Goal: Task Accomplishment & Management: Manage account settings

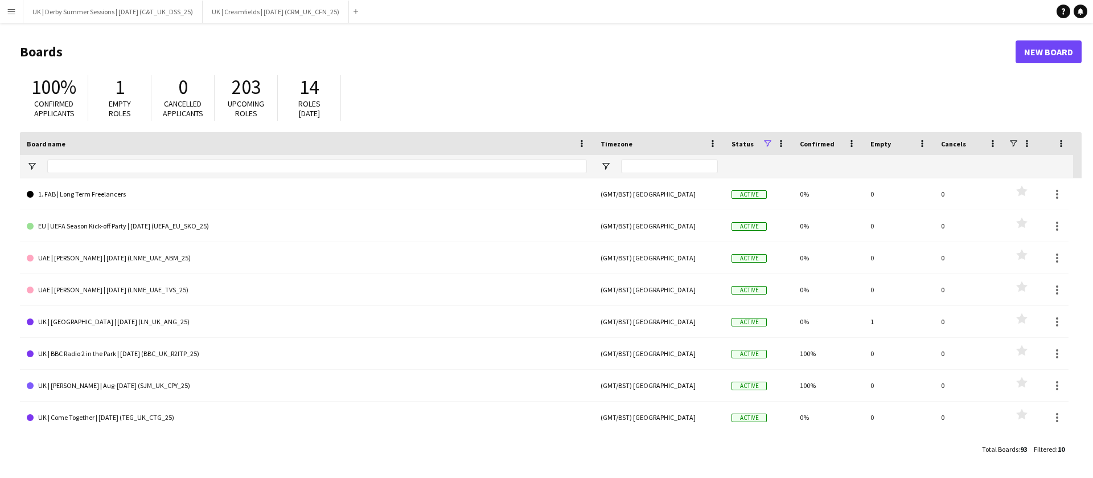
click at [2, 17] on button "Menu" at bounding box center [11, 11] width 23 height 23
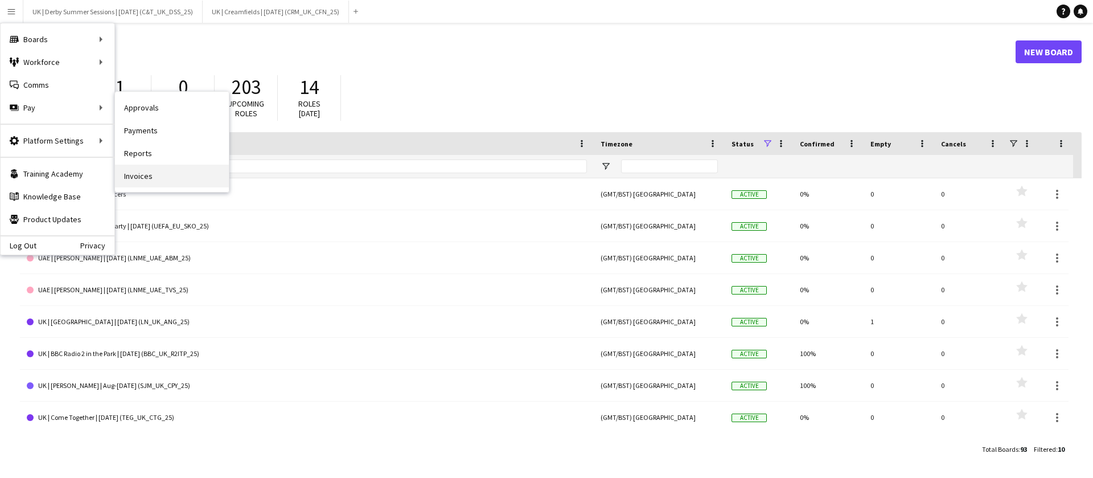
click at [142, 171] on link "Invoices" at bounding box center [172, 175] width 114 height 23
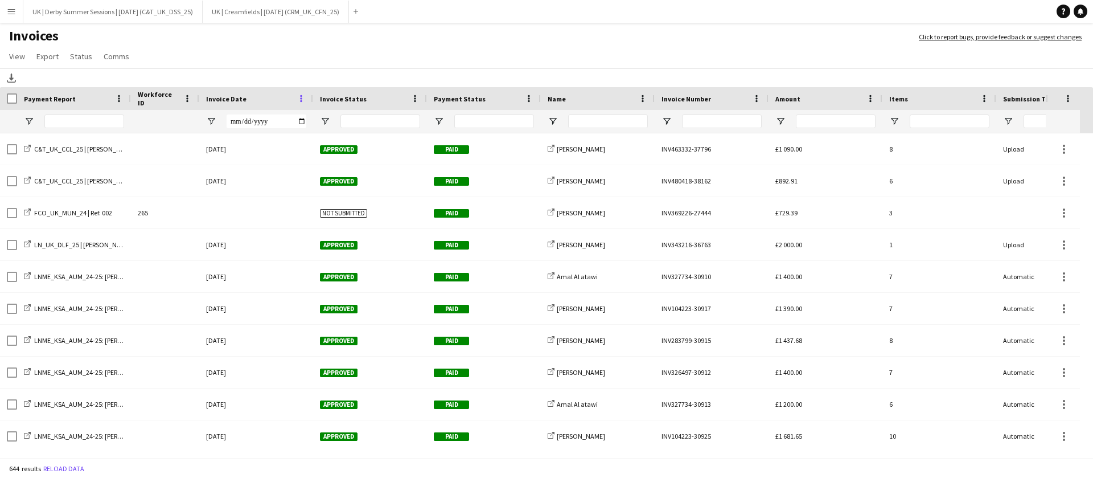
click at [301, 94] on span at bounding box center [301, 98] width 10 height 10
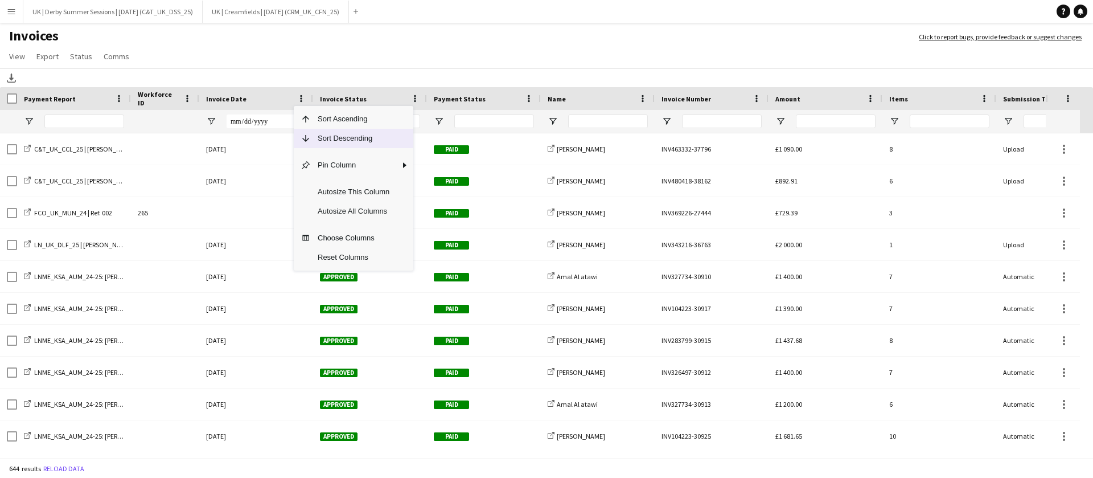
click at [327, 139] on span "Sort Descending" at bounding box center [353, 138] width 85 height 19
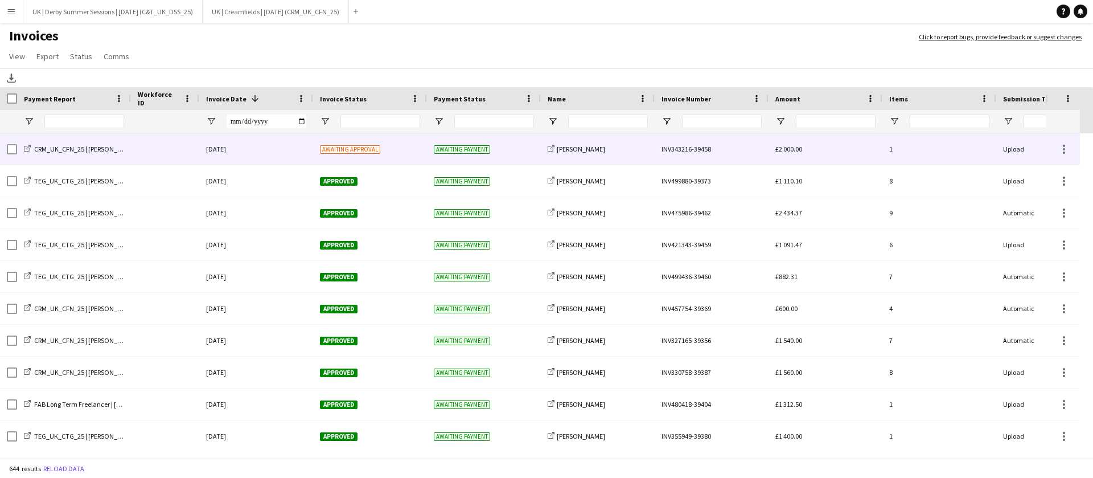
click at [276, 141] on div "[DATE]" at bounding box center [256, 148] width 114 height 31
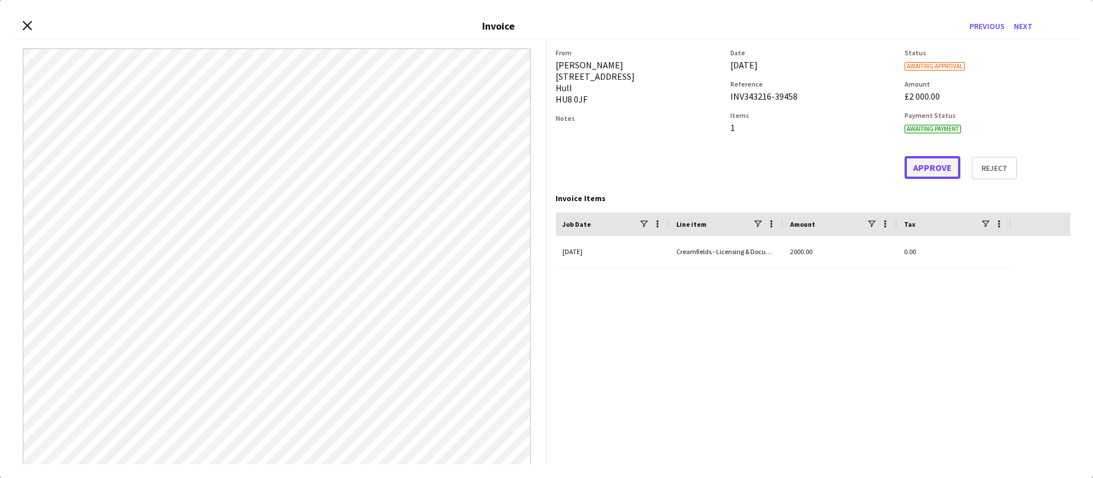
click at [924, 168] on button "Approve" at bounding box center [932, 167] width 56 height 23
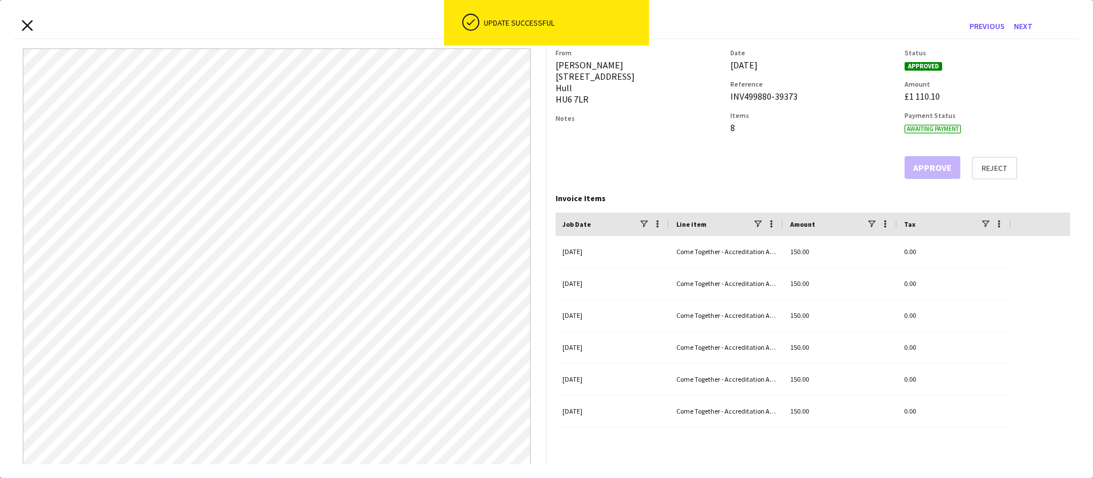
click at [23, 23] on icon "Close invoice dialog" at bounding box center [27, 25] width 11 height 11
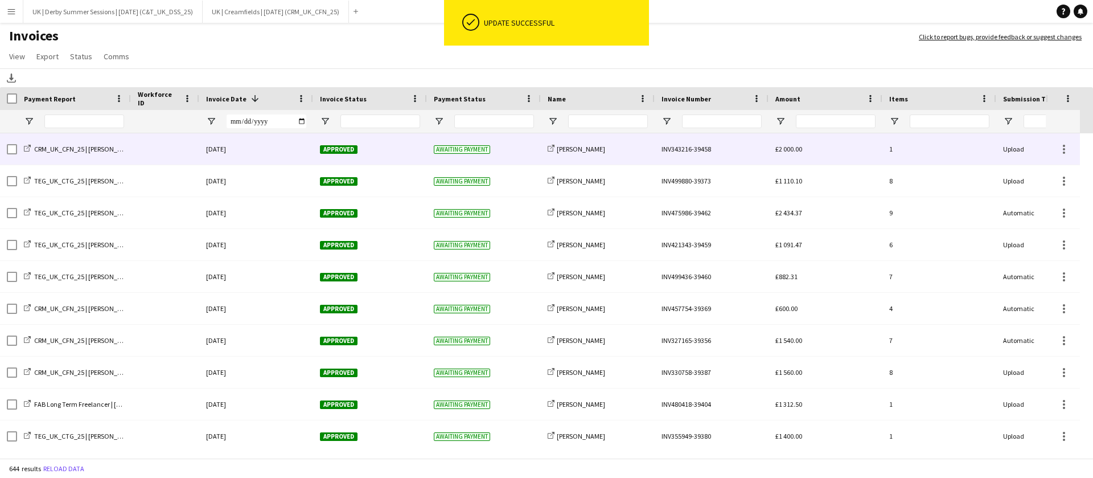
click at [376, 148] on div "Approved" at bounding box center [370, 148] width 114 height 31
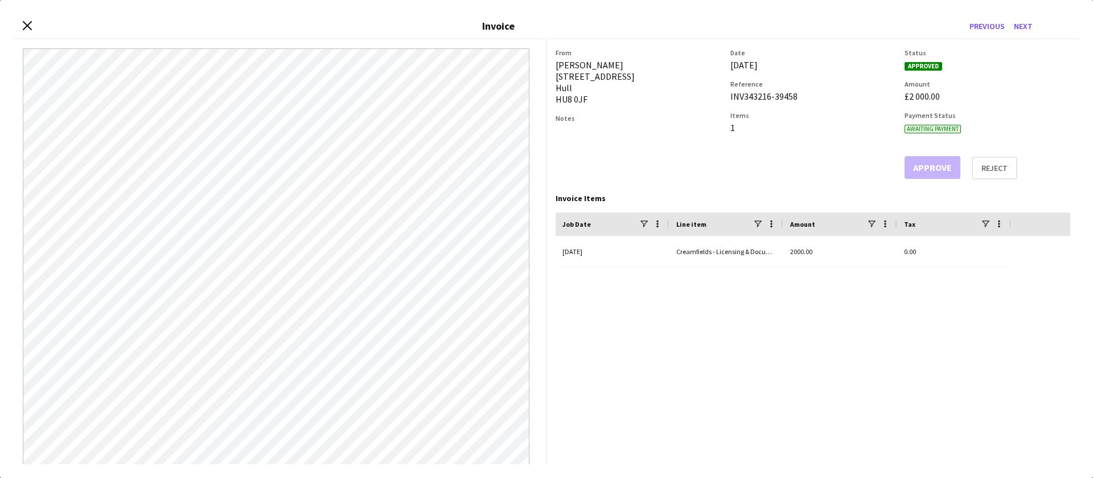
click at [33, 24] on div "Close invoice dialog Invoice Previous Next" at bounding box center [547, 27] width 1066 height 26
click at [27, 27] on icon "Close invoice dialog" at bounding box center [27, 25] width 11 height 11
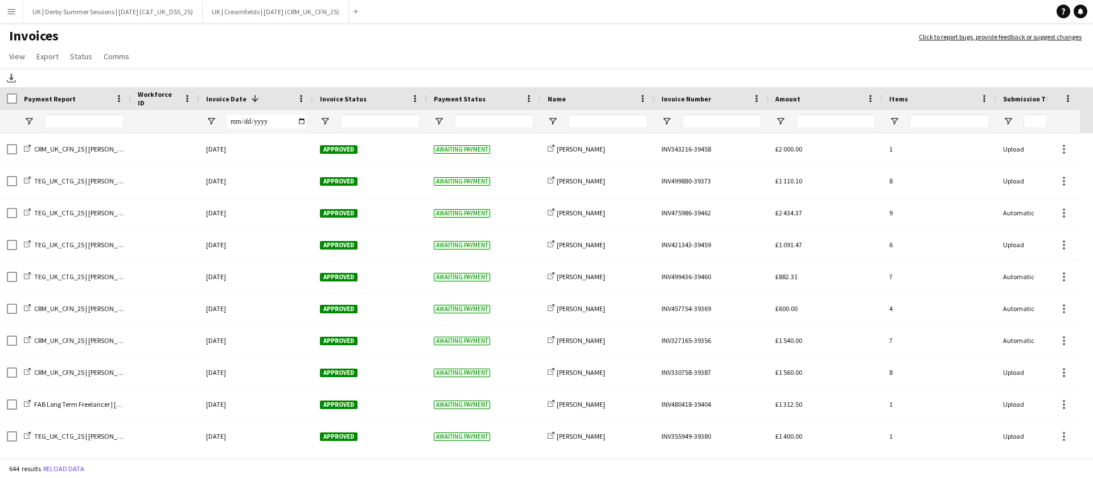
click at [7, 11] on app-icon "Menu" at bounding box center [11, 11] width 9 height 9
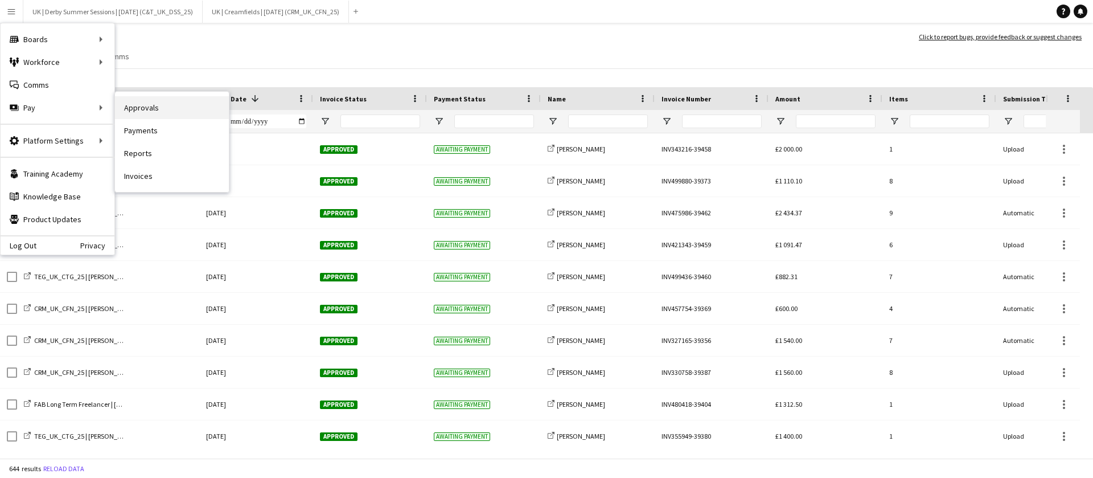
click at [139, 112] on link "Approvals" at bounding box center [172, 107] width 114 height 23
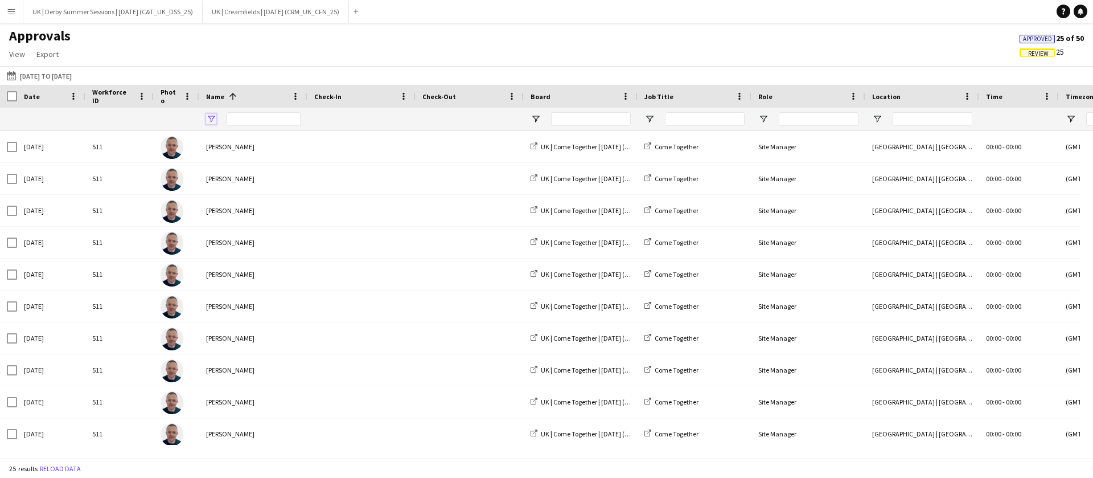
click at [213, 119] on span "Open Filter Menu" at bounding box center [211, 119] width 10 height 10
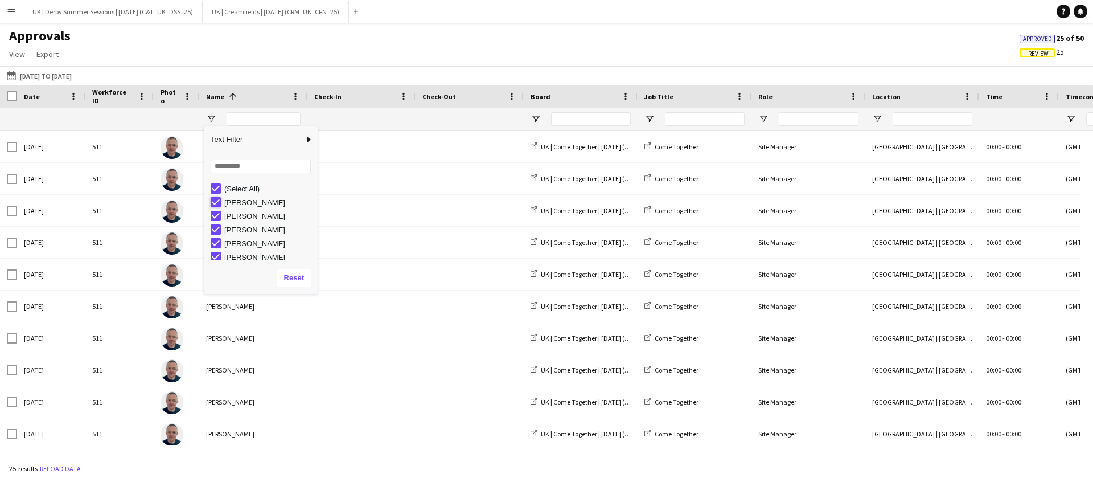
type input "**********"
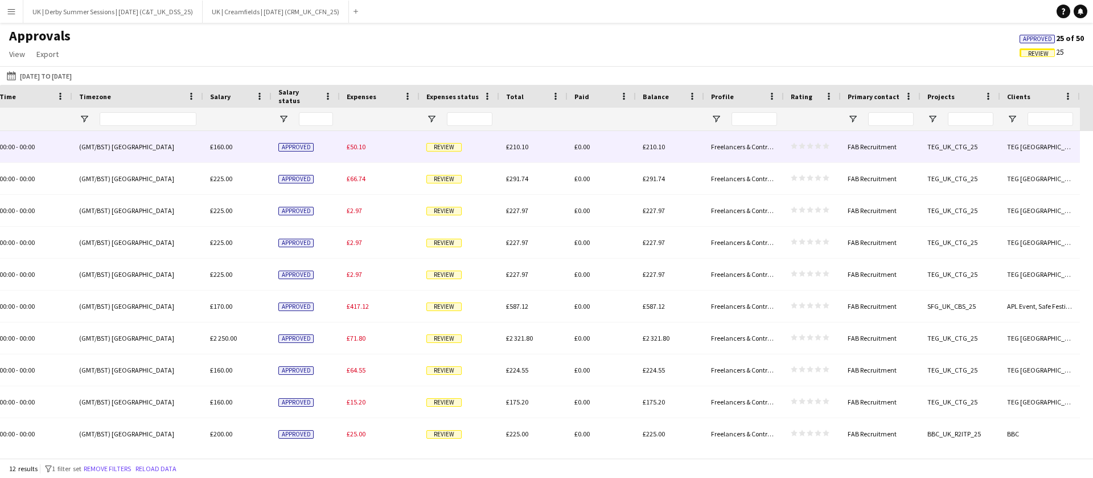
click at [359, 147] on span "£50.10" at bounding box center [356, 146] width 19 height 9
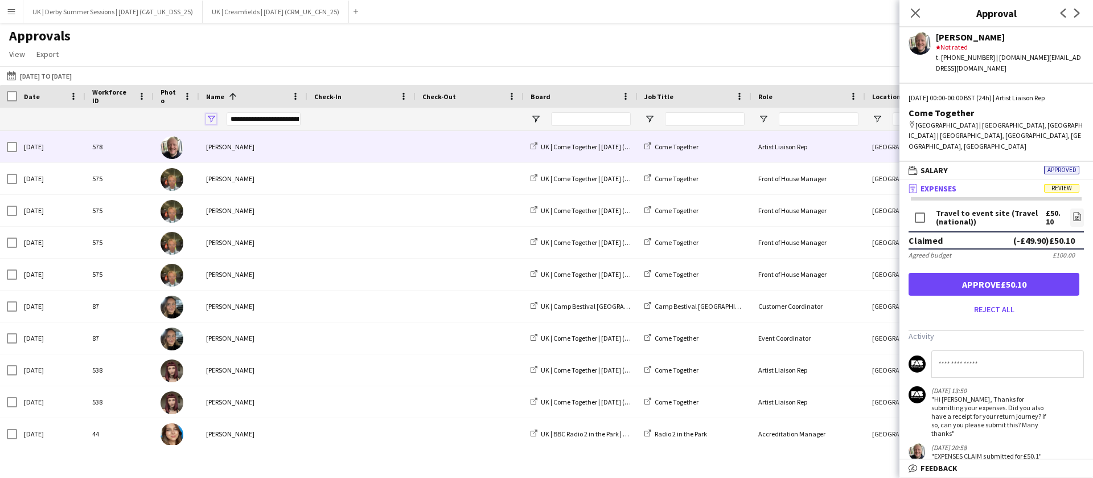
click at [207, 117] on span "Open Filter Menu" at bounding box center [211, 119] width 10 height 10
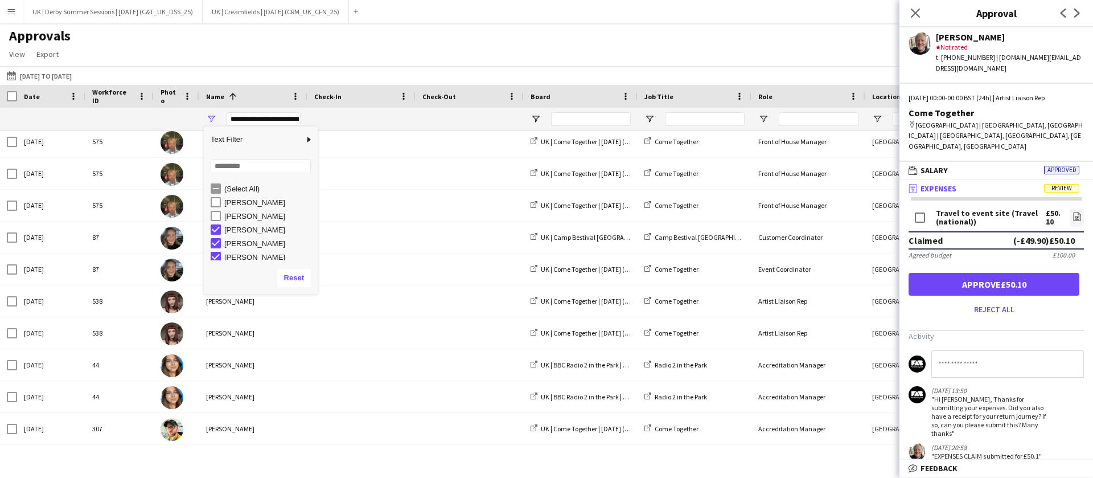
scroll to position [31, 0]
type input "**********"
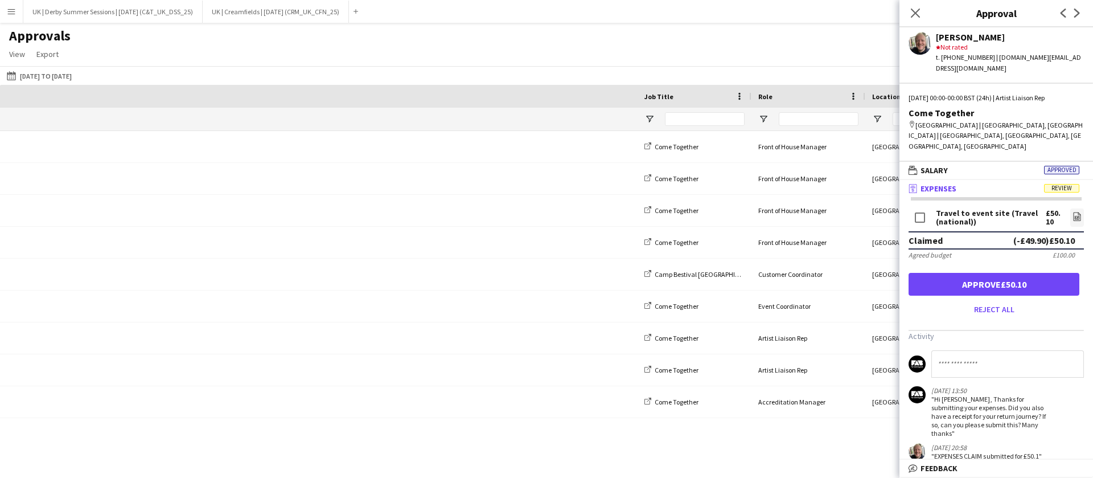
scroll to position [0, 955]
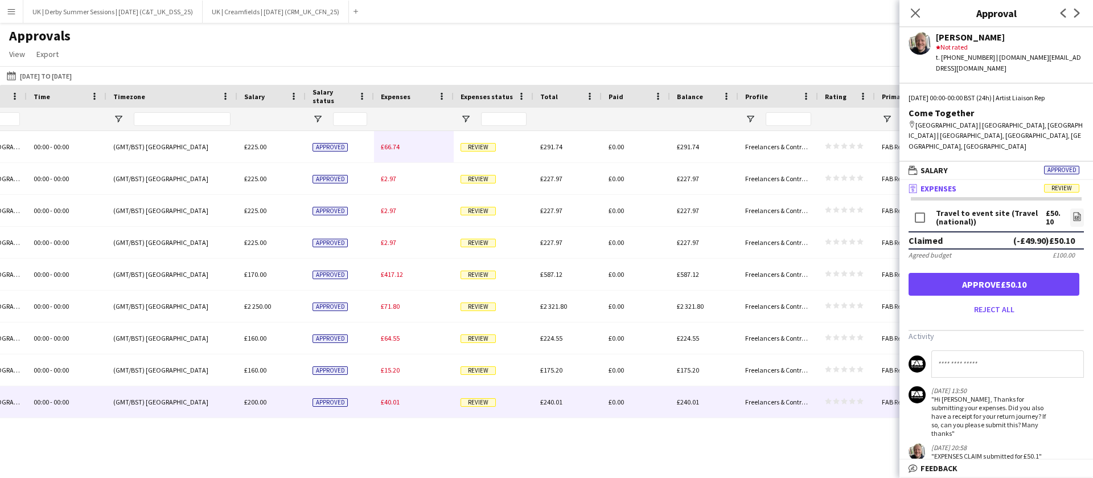
click at [394, 401] on span "£40.01" at bounding box center [390, 401] width 19 height 9
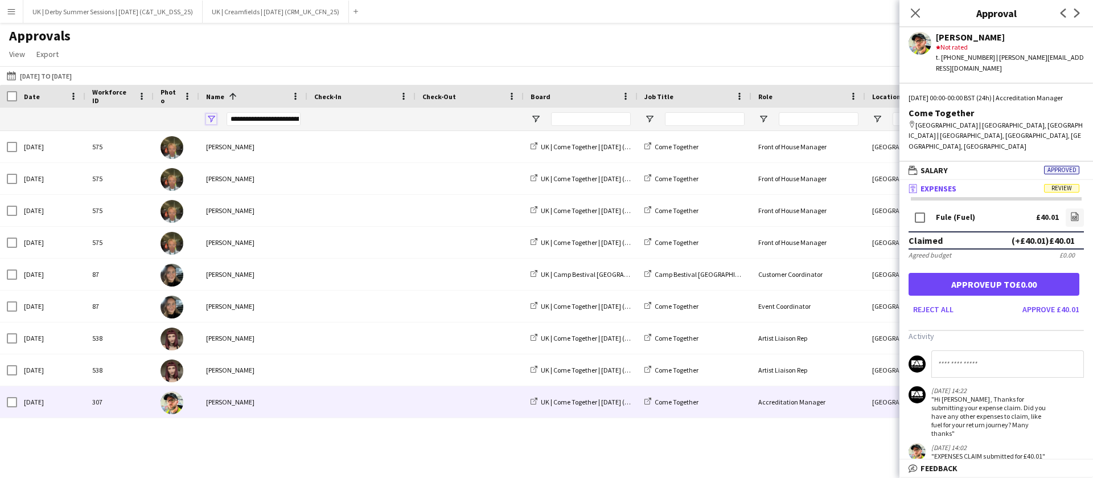
click at [211, 116] on span "Open Filter Menu" at bounding box center [211, 119] width 10 height 10
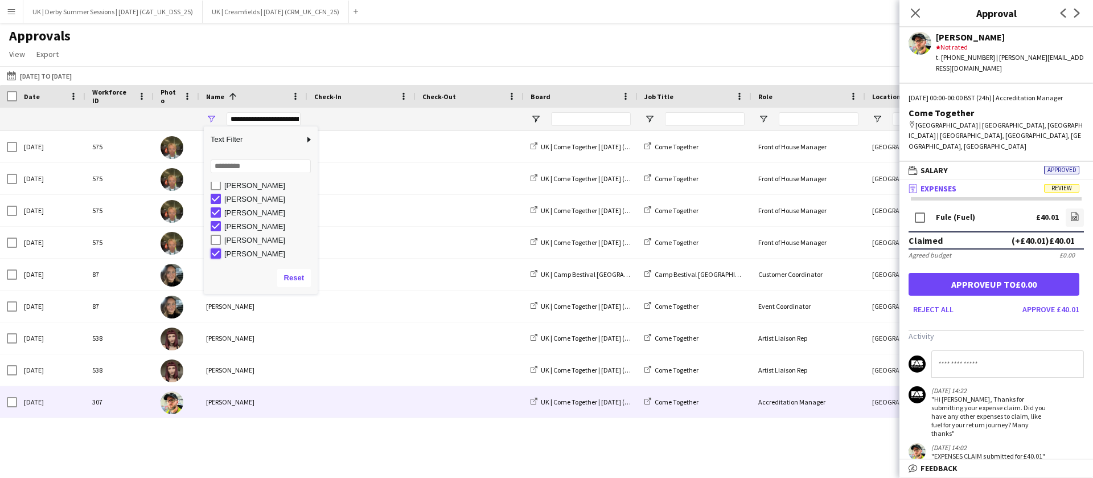
type input "**********"
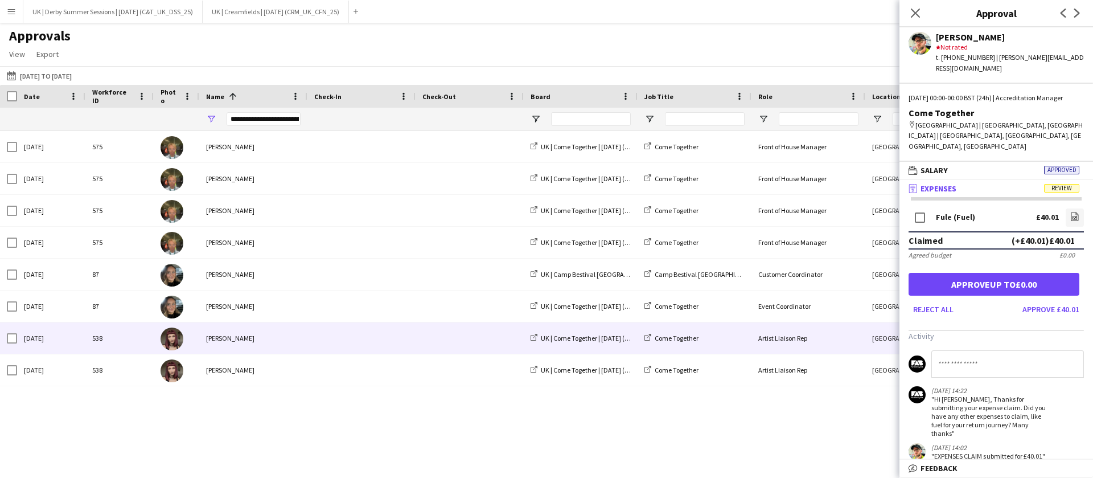
click at [266, 340] on div "[PERSON_NAME]" at bounding box center [253, 337] width 108 height 31
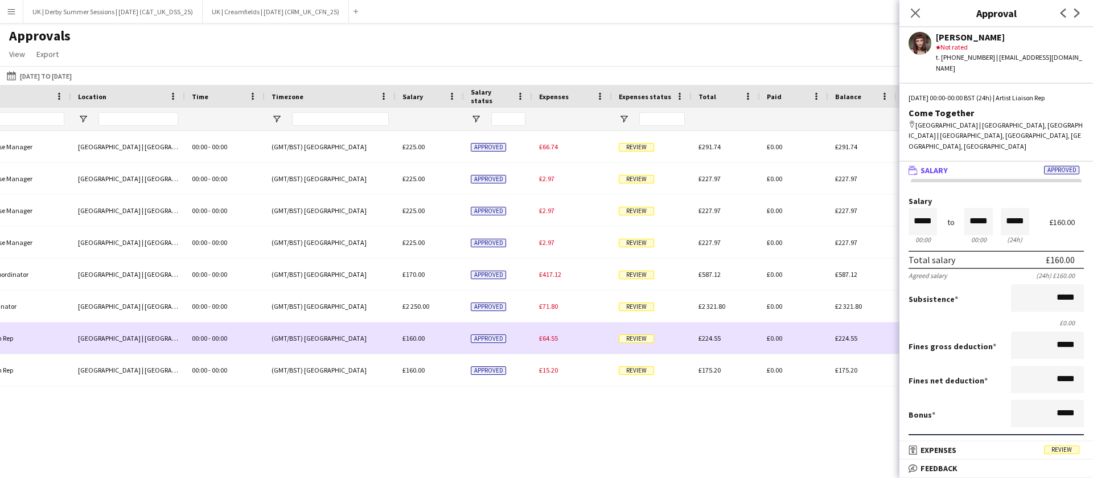
click at [535, 335] on div "£64.55" at bounding box center [572, 337] width 80 height 31
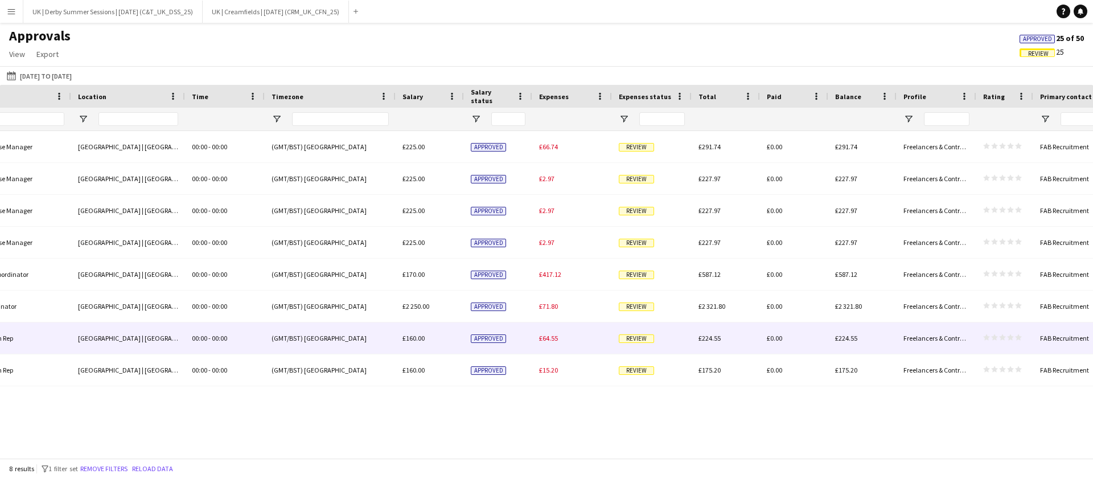
click at [547, 335] on span "£64.55" at bounding box center [548, 338] width 19 height 9
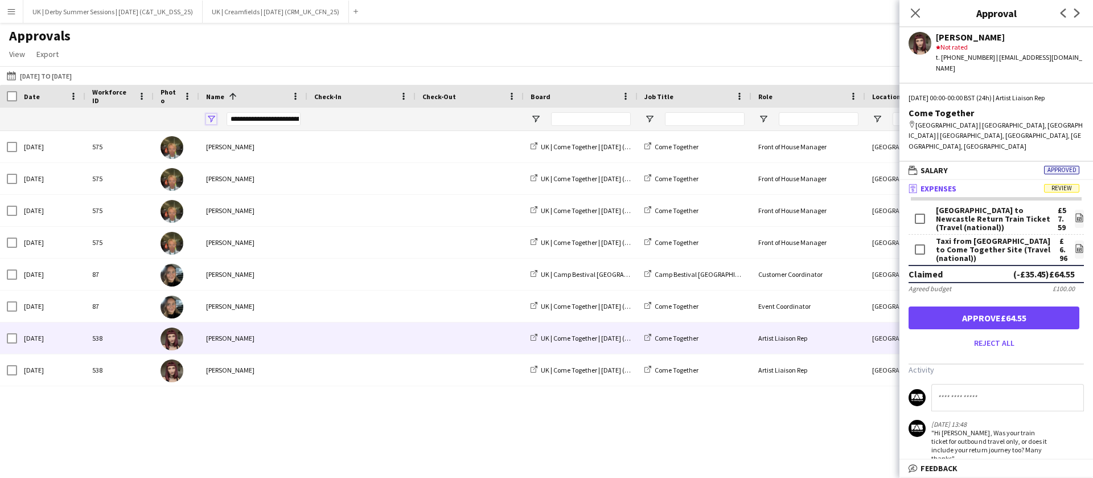
click at [211, 116] on span "Open Filter Menu" at bounding box center [211, 119] width 10 height 10
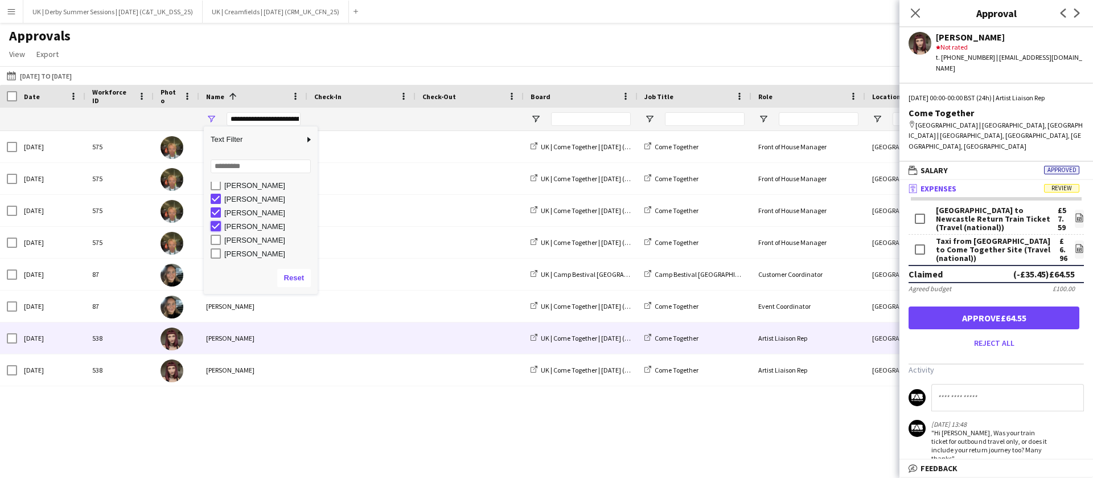
type input "**********"
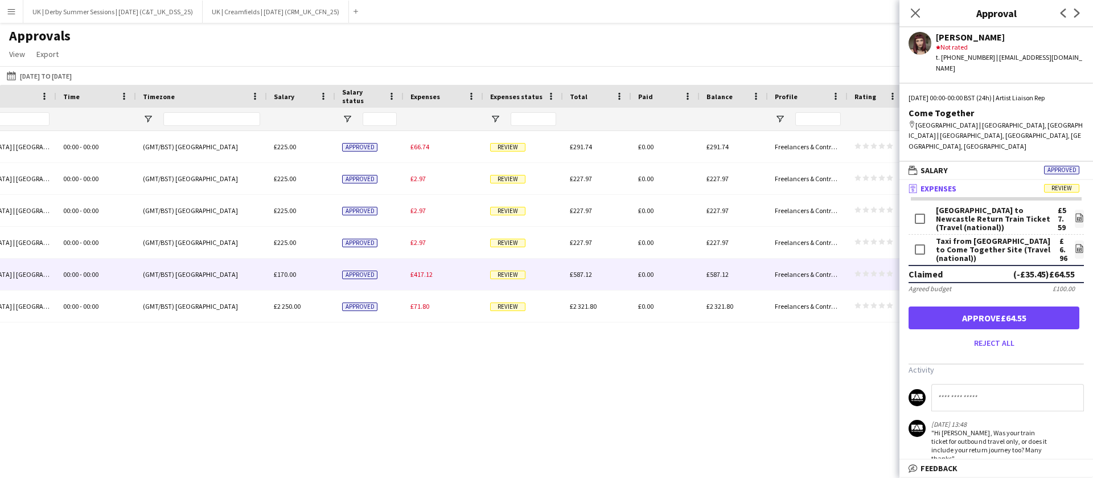
click at [427, 273] on span "£417.12" at bounding box center [421, 274] width 22 height 9
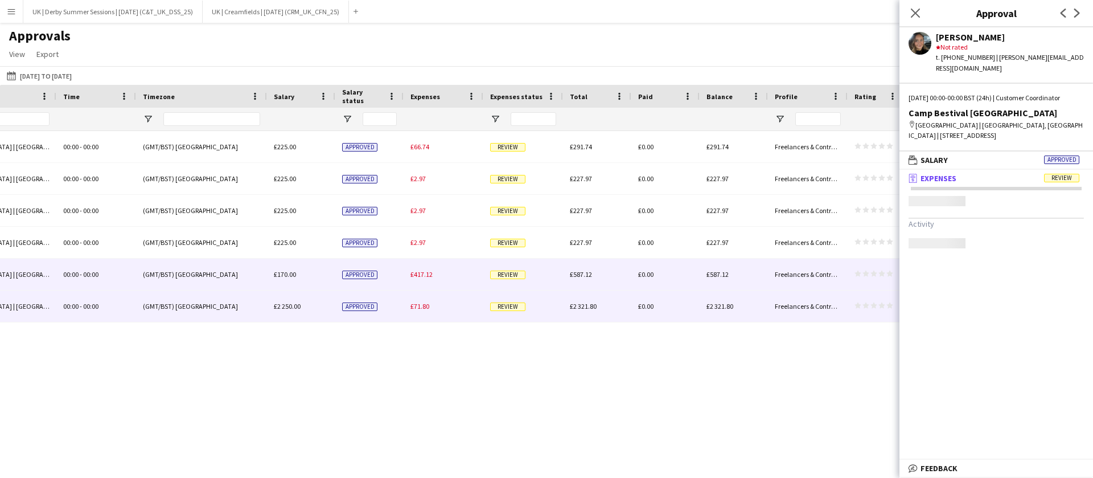
click at [419, 309] on span "£71.80" at bounding box center [419, 306] width 19 height 9
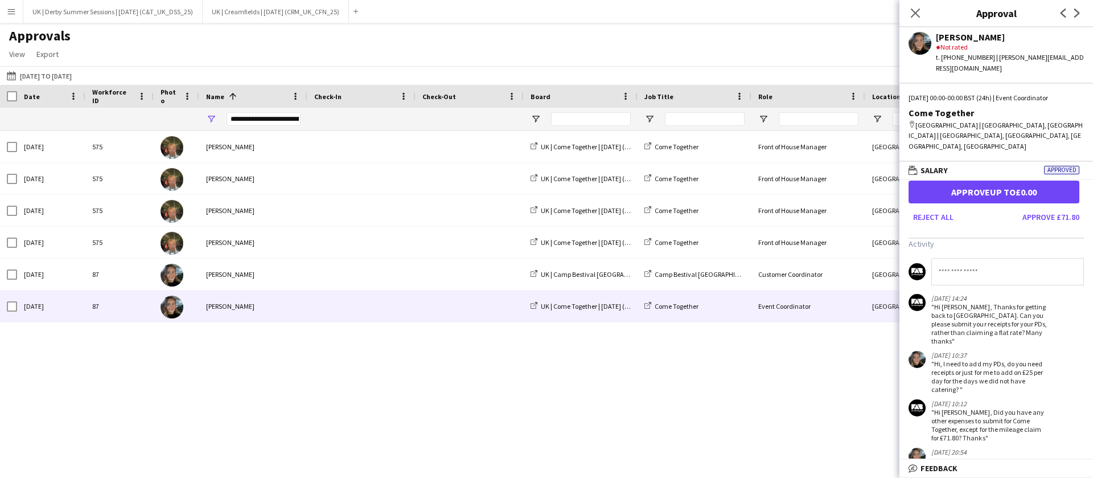
click at [7, 8] on app-icon "Menu" at bounding box center [11, 11] width 9 height 9
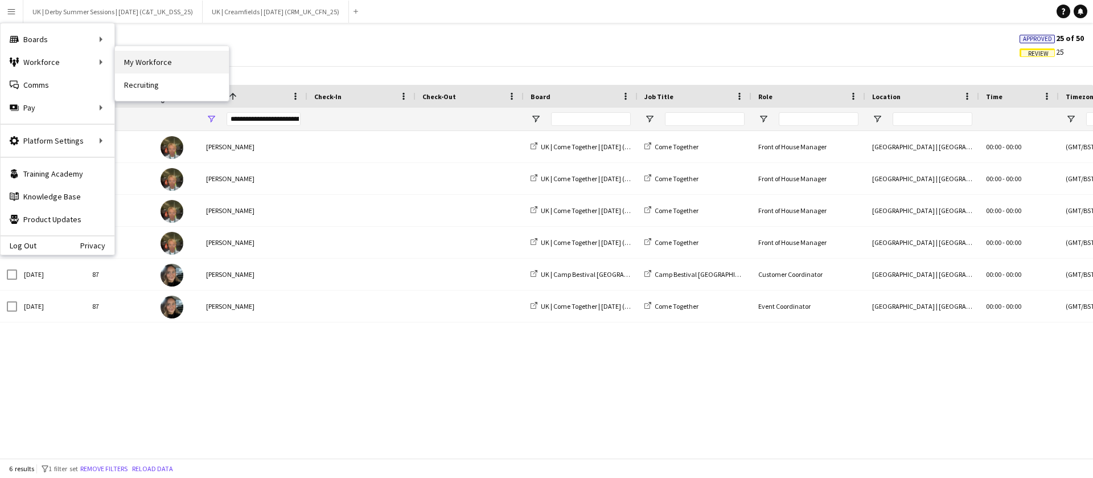
click at [151, 64] on link "My Workforce" at bounding box center [172, 62] width 114 height 23
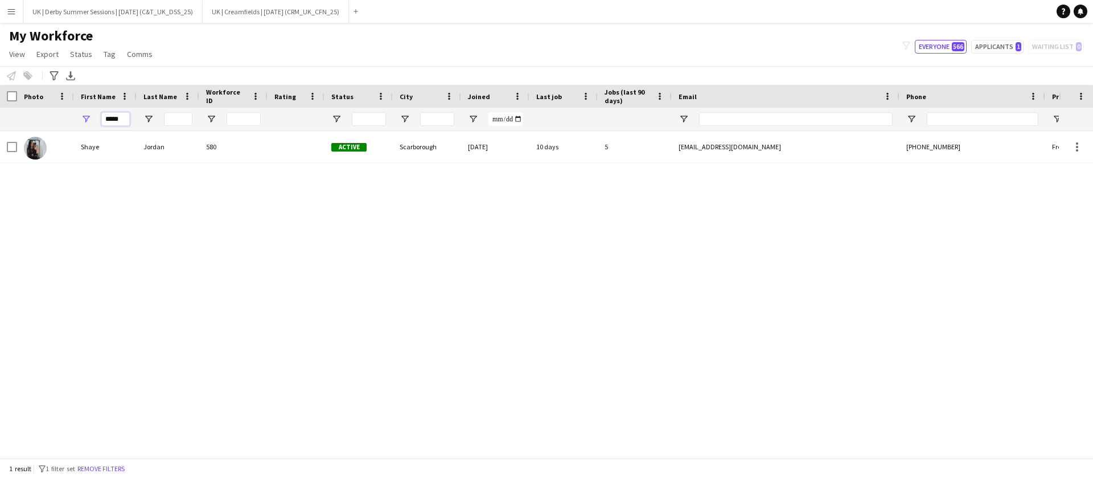
drag, startPoint x: 127, startPoint y: 119, endPoint x: 97, endPoint y: 114, distance: 30.0
click at [79, 116] on div "*****" at bounding box center [105, 119] width 63 height 23
click at [119, 120] on input "*****" at bounding box center [115, 119] width 28 height 14
drag, startPoint x: 120, startPoint y: 119, endPoint x: 70, endPoint y: 118, distance: 49.5
click at [70, 118] on div "*****" at bounding box center [617, 119] width 1234 height 23
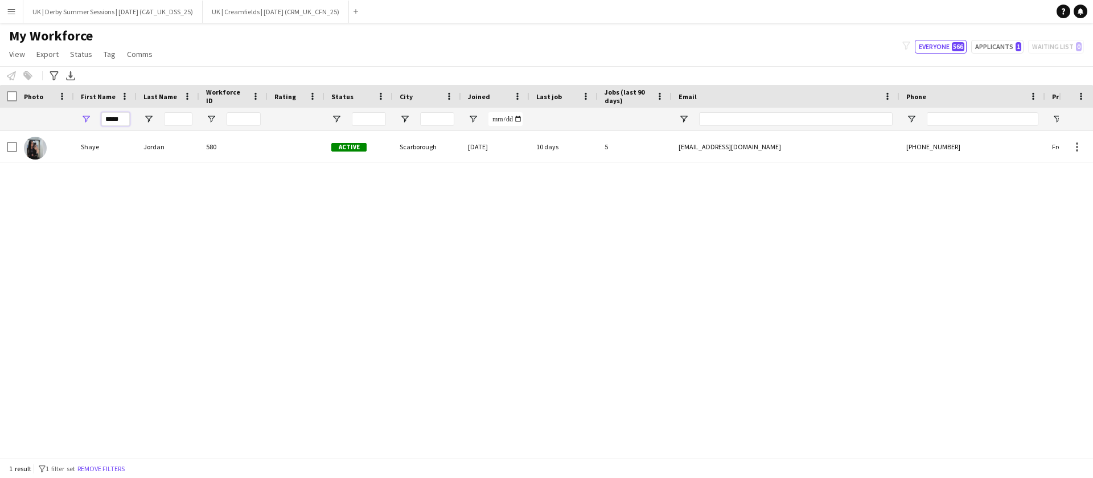
type input "*"
type input "*******"
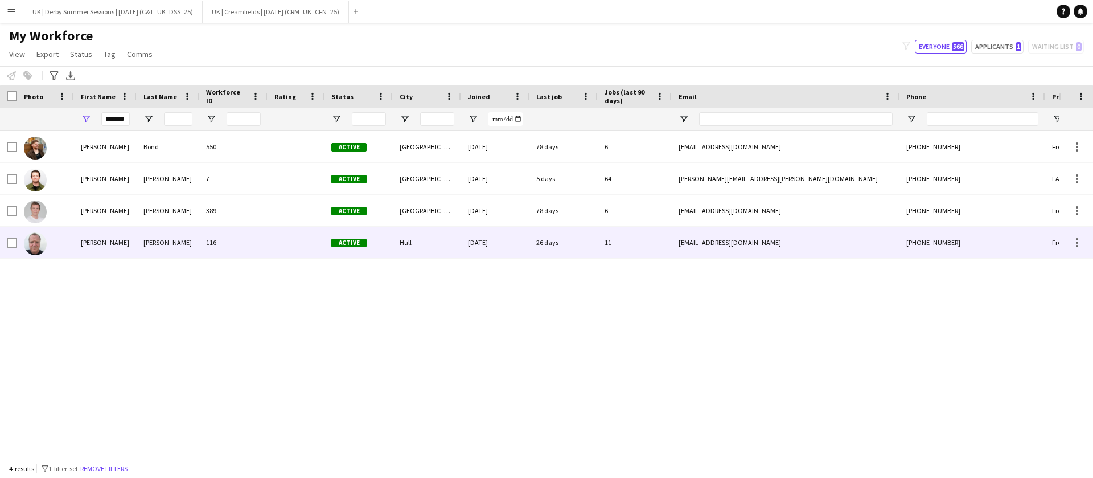
click at [178, 247] on div "[PERSON_NAME]" at bounding box center [168, 242] width 63 height 31
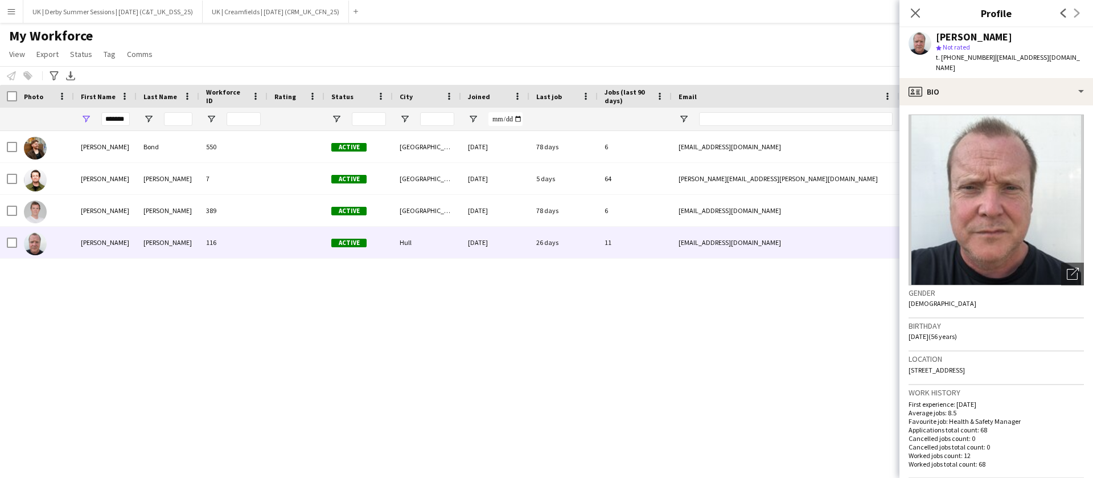
scroll to position [342, 0]
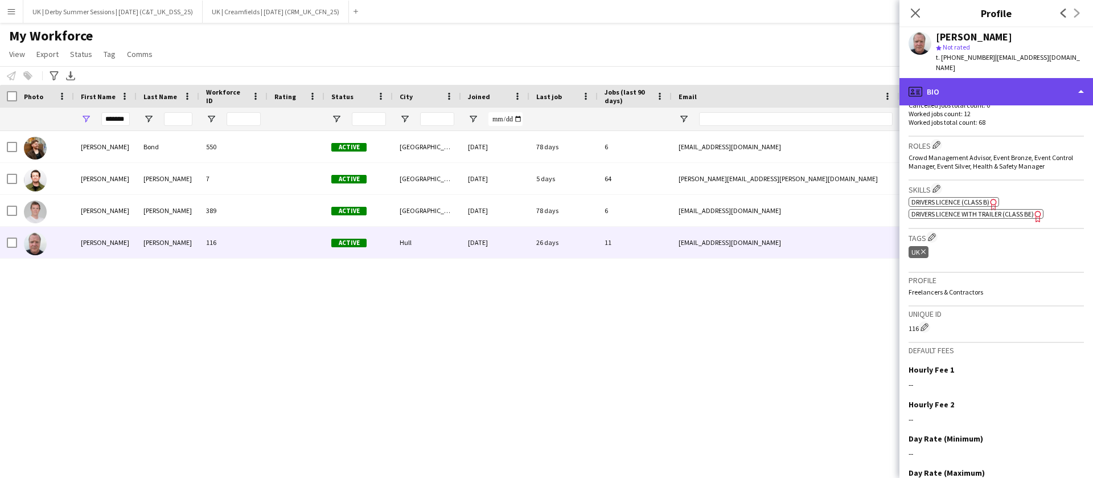
click at [948, 80] on div "profile Bio" at bounding box center [996, 91] width 194 height 27
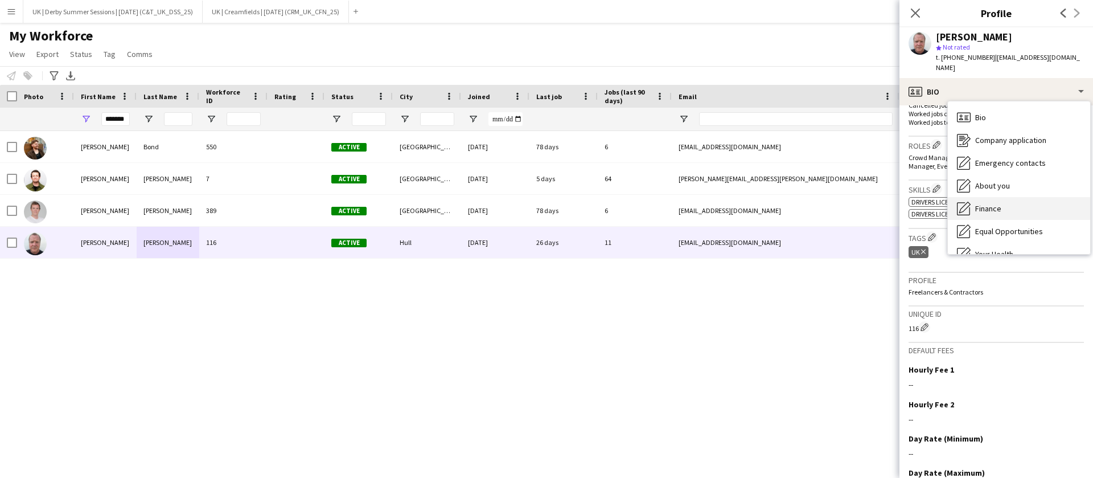
click at [981, 203] on span "Finance" at bounding box center [988, 208] width 26 height 10
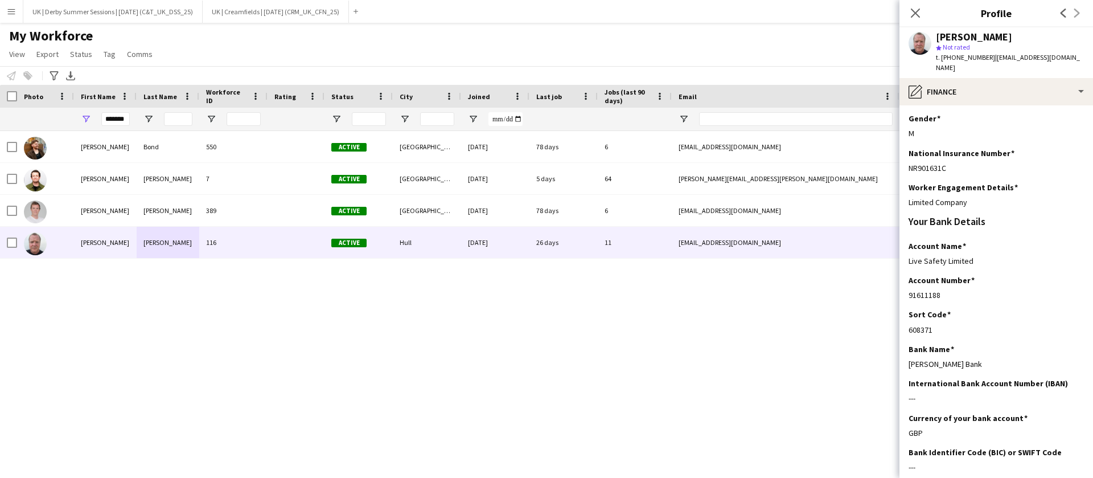
scroll to position [164, 0]
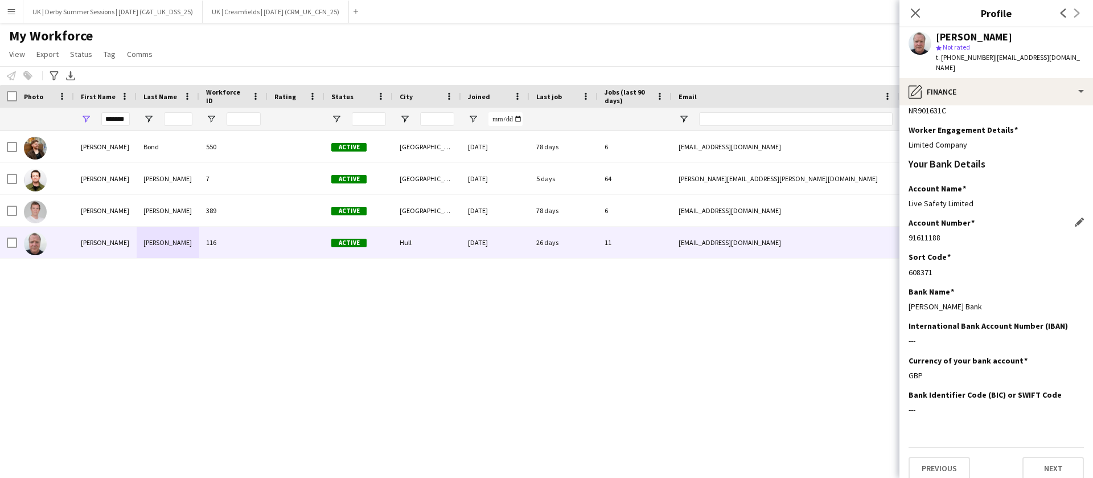
drag, startPoint x: 910, startPoint y: 228, endPoint x: 959, endPoint y: 227, distance: 49.5
click at [959, 232] on div "91611188" at bounding box center [995, 237] width 175 height 10
copy div "91611188"
click at [907, 264] on app-section-data-types "Please complete this section in full so we can pass onto the relevant tax, paym…" at bounding box center [996, 291] width 194 height 372
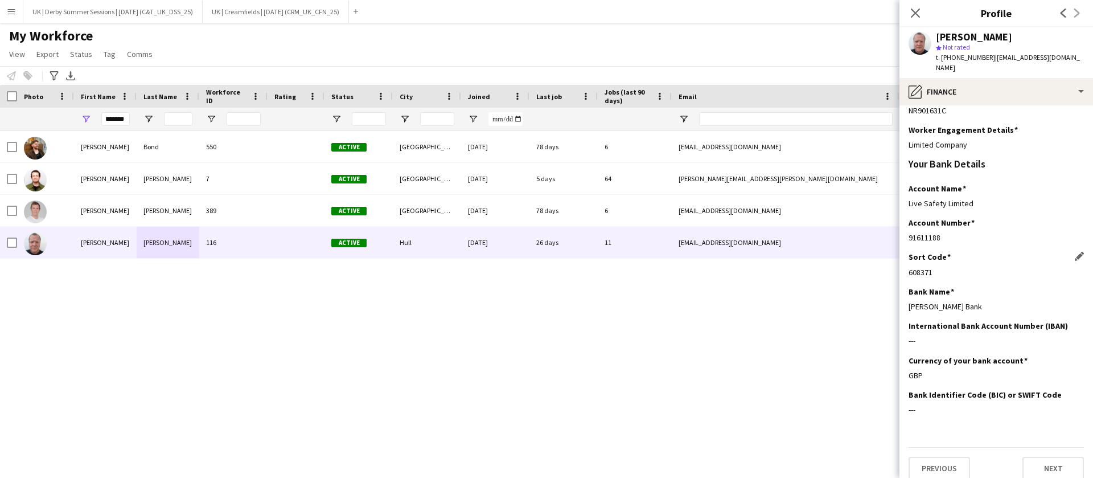
click at [912, 267] on div "608371" at bounding box center [995, 272] width 175 height 10
drag, startPoint x: 909, startPoint y: 264, endPoint x: 937, endPoint y: 262, distance: 28.0
click at [937, 267] on div "608371" at bounding box center [995, 272] width 175 height 10
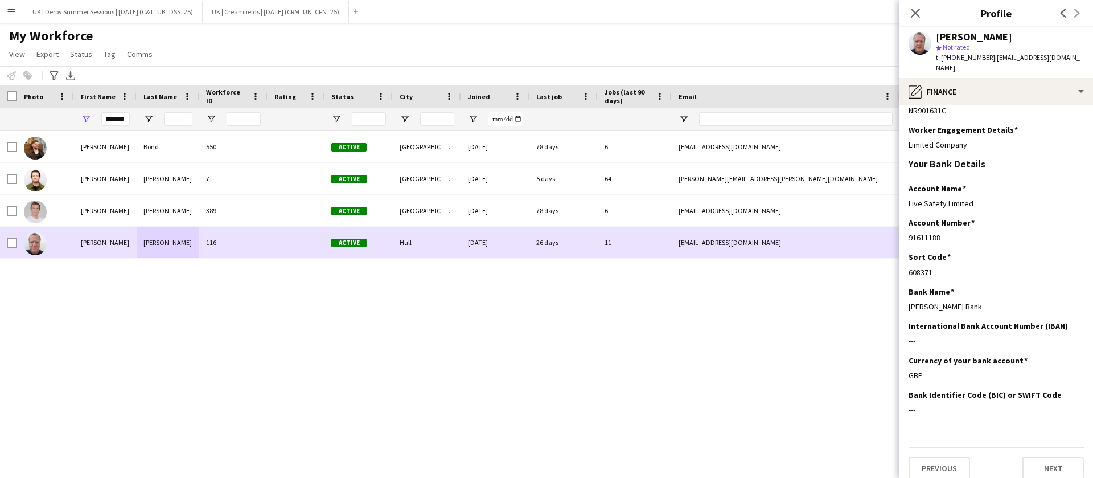
copy div "608371"
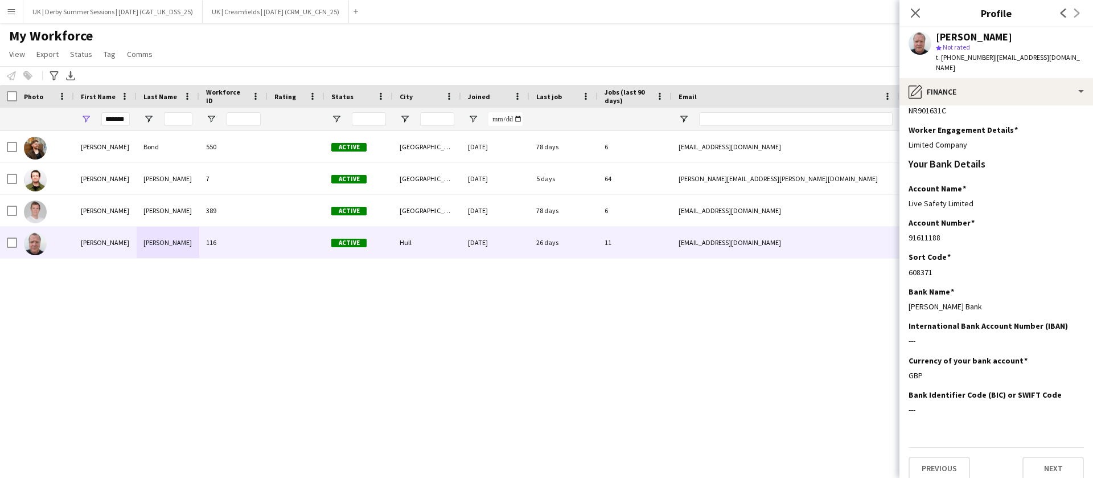
click at [5, 17] on button "Menu" at bounding box center [11, 11] width 23 height 23
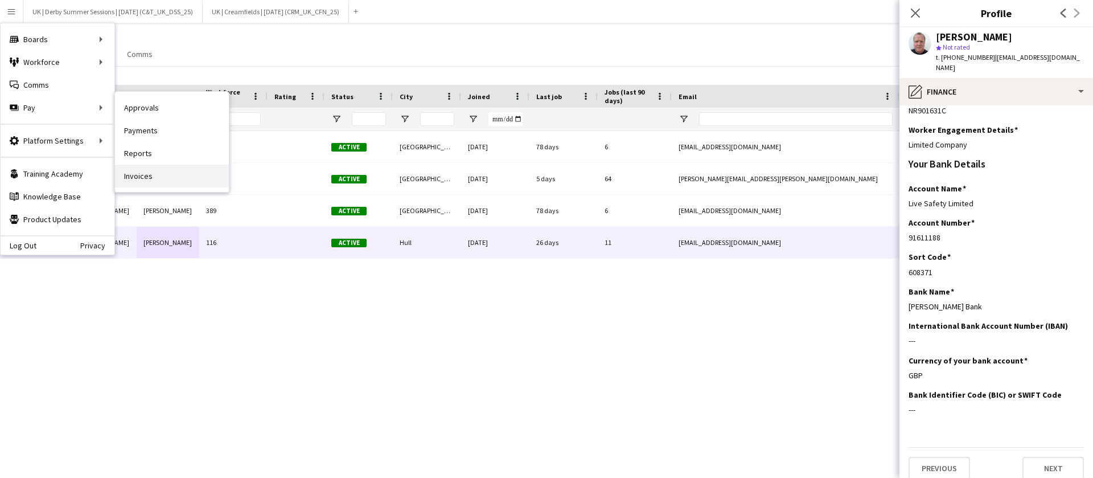
click at [145, 181] on link "Invoices" at bounding box center [172, 175] width 114 height 23
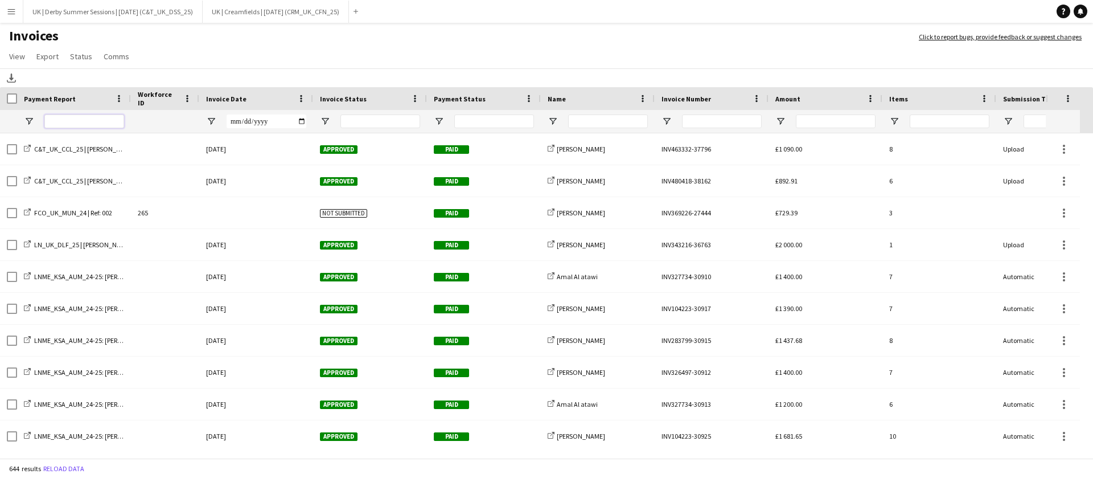
click at [88, 120] on input "Payment Report Filter Input" at bounding box center [84, 121] width 80 height 14
drag, startPoint x: 584, startPoint y: 114, endPoint x: 578, endPoint y: 98, distance: 17.1
click at [585, 114] on input "Name Filter Input" at bounding box center [608, 121] width 80 height 14
click at [577, 98] on div "Name" at bounding box center [591, 98] width 87 height 17
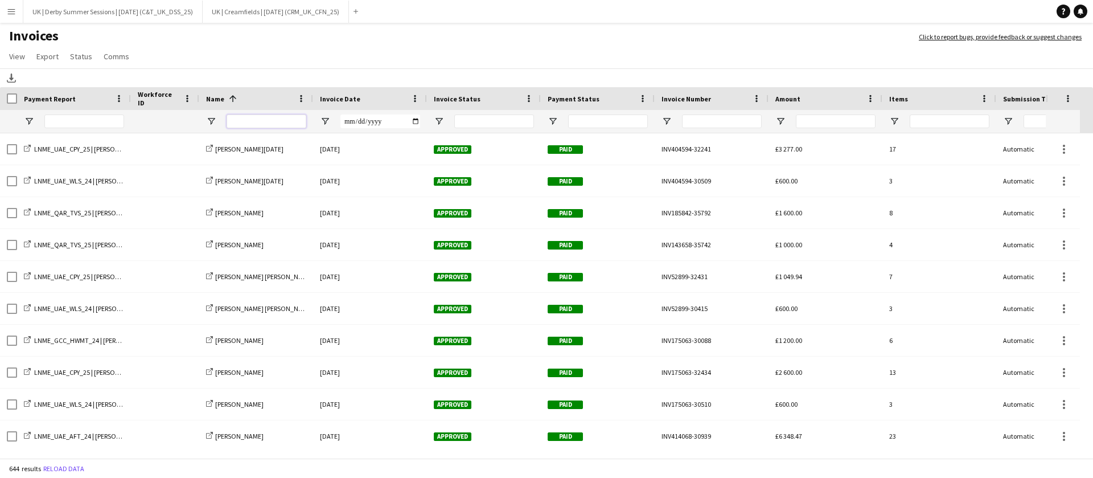
click at [261, 120] on input "Name Filter Input" at bounding box center [267, 121] width 80 height 14
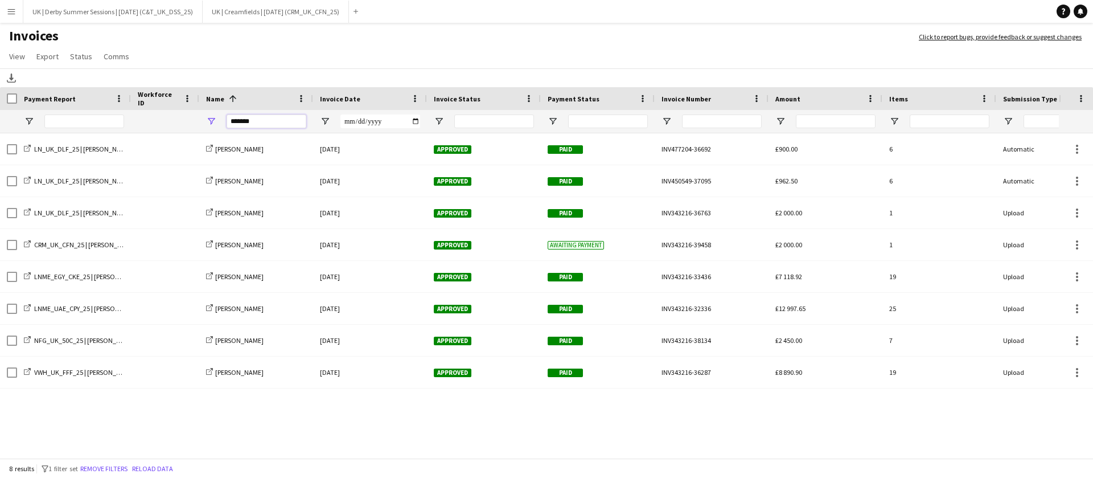
type input "*******"
click at [211, 117] on span "Open Filter Menu" at bounding box center [211, 121] width 10 height 10
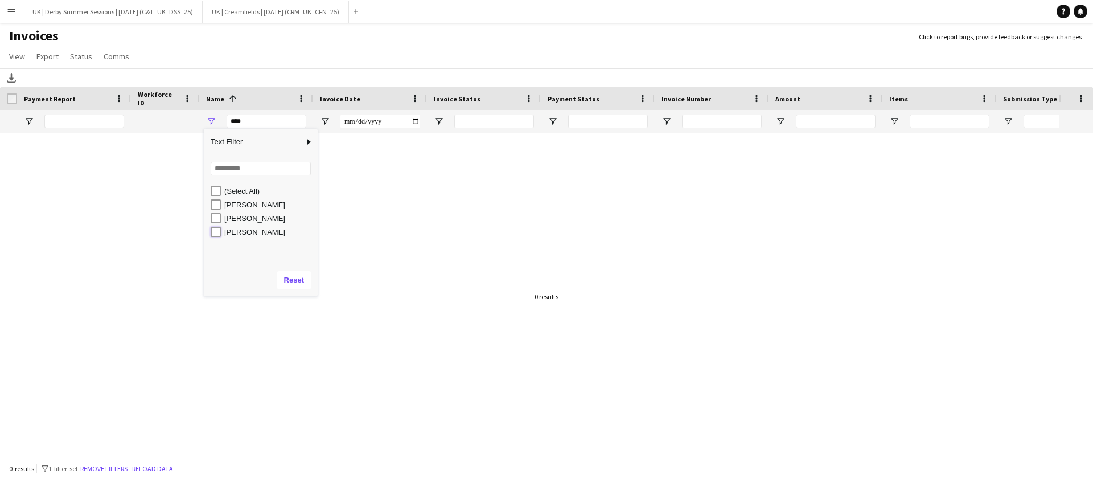
type input "**********"
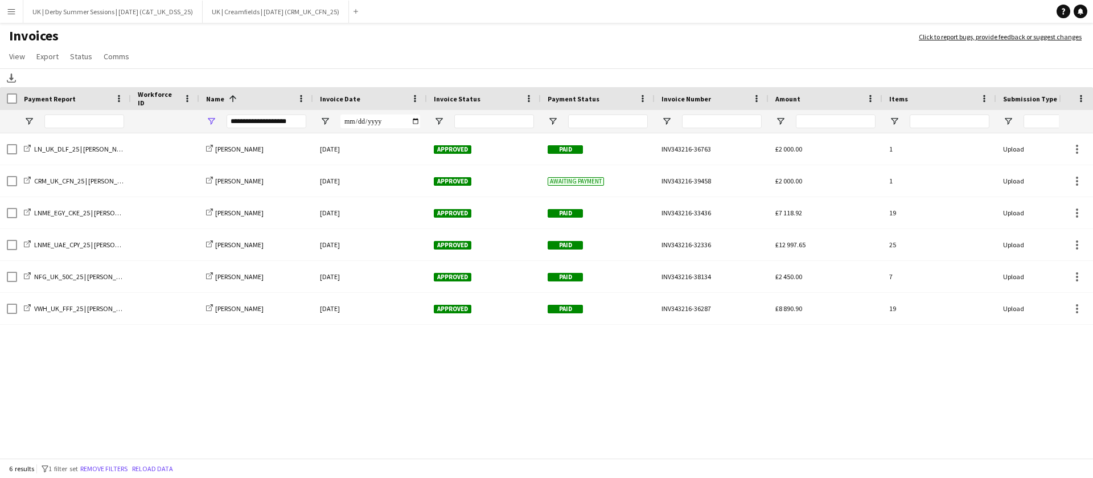
click at [311, 373] on div "LN_UK_DLF_25 | Matt Williams | Advance Days share-external-link-1 Matthew Willi…" at bounding box center [529, 290] width 1059 height 314
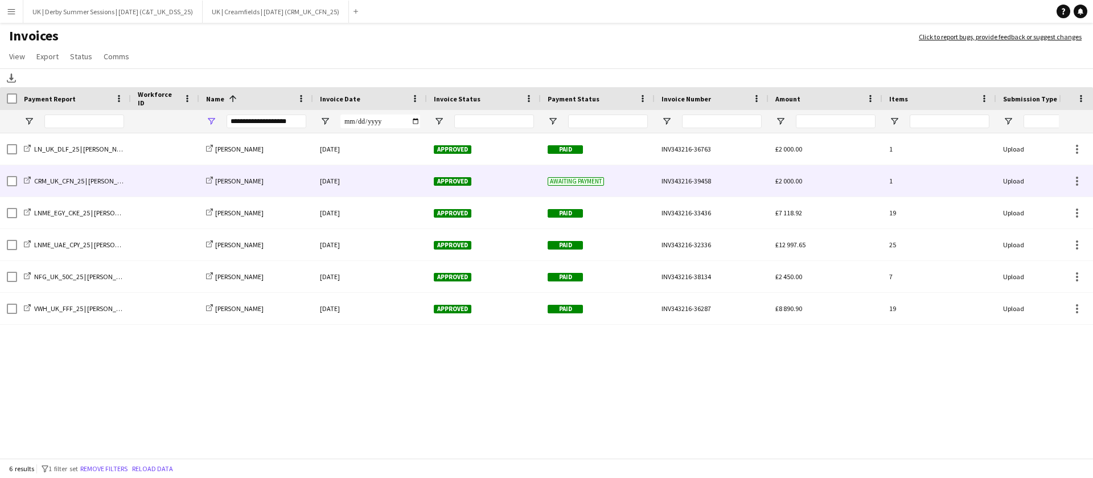
click at [289, 179] on div "share-external-link-1 Matthew Williams" at bounding box center [256, 180] width 114 height 31
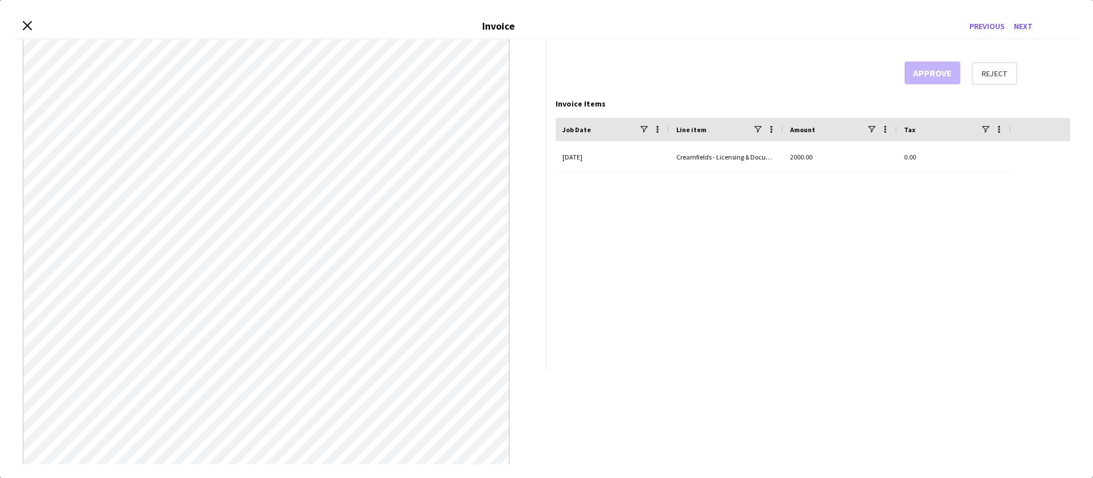
scroll to position [155, 0]
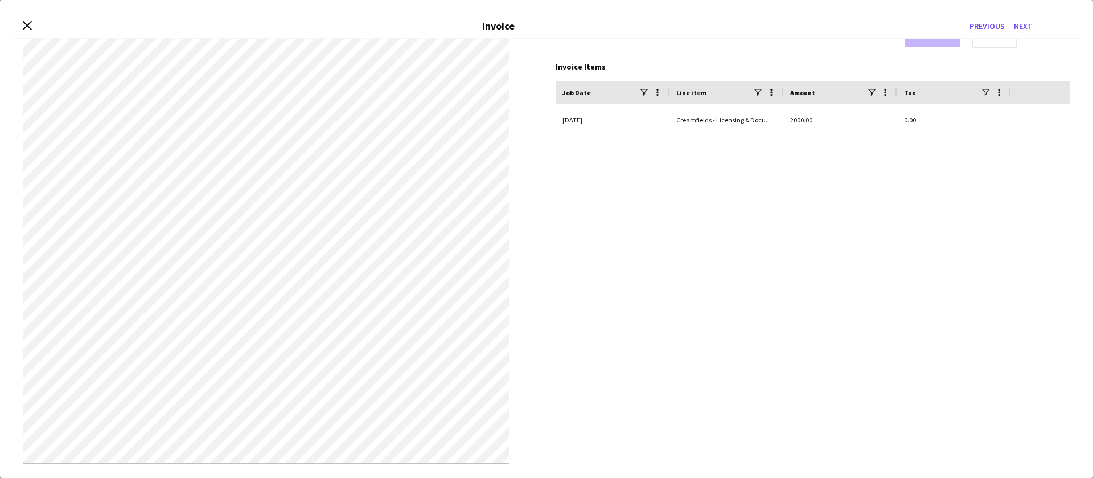
click at [911, 9] on div "Close invoice dialog Invoice Previous Next From [PERSON_NAME] [STREET_ADDRESS] …" at bounding box center [546, 239] width 1093 height 478
click at [28, 23] on icon "Close invoice dialog" at bounding box center [27, 25] width 11 height 11
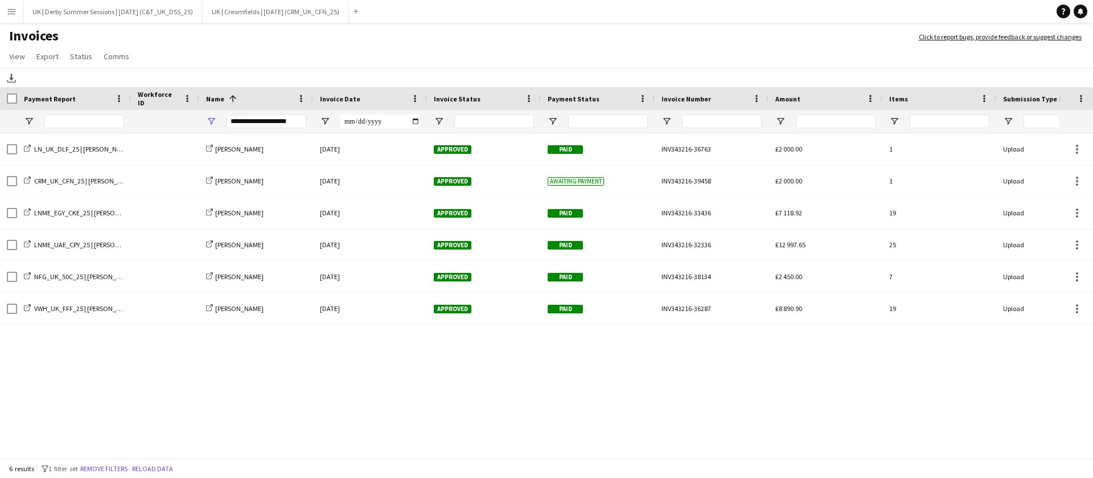
click at [12, 13] on app-icon "Menu" at bounding box center [11, 11] width 9 height 9
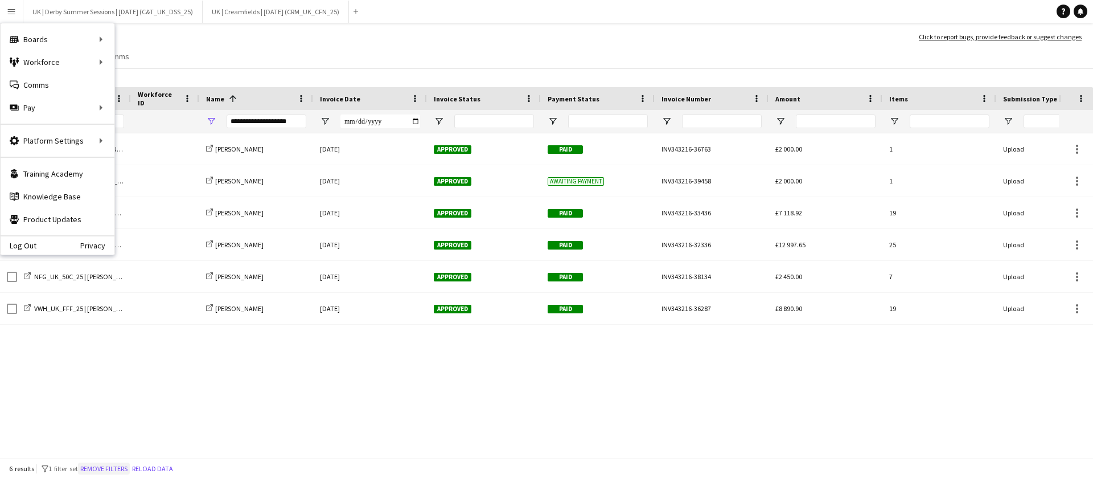
click at [117, 468] on button "Remove filters" at bounding box center [104, 468] width 52 height 13
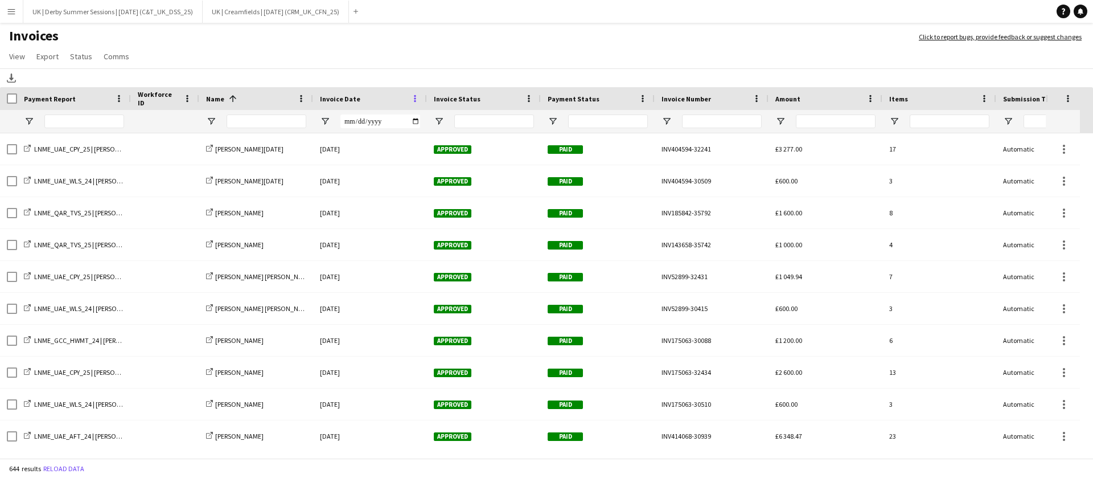
click at [410, 95] on span at bounding box center [415, 98] width 10 height 10
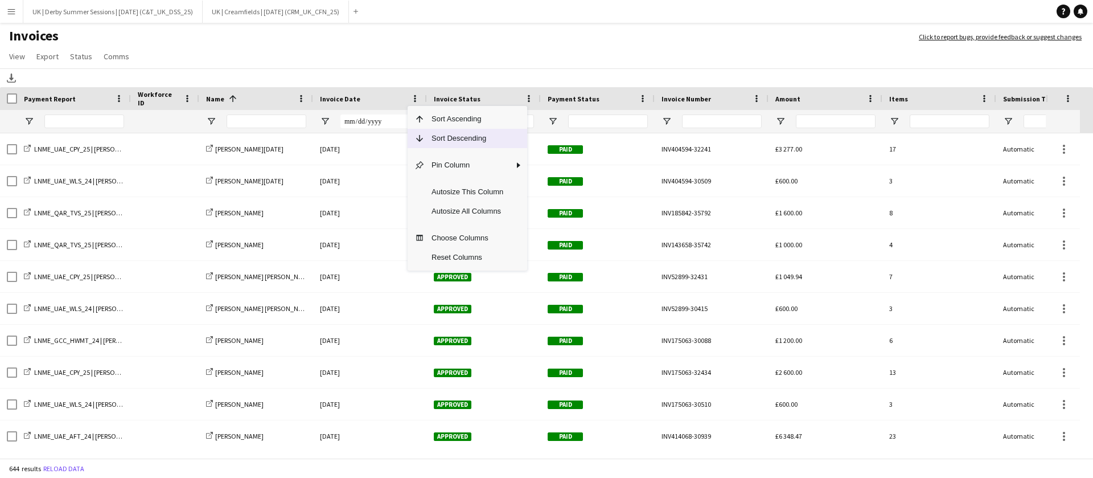
click at [442, 139] on span "Sort Descending" at bounding box center [467, 138] width 85 height 19
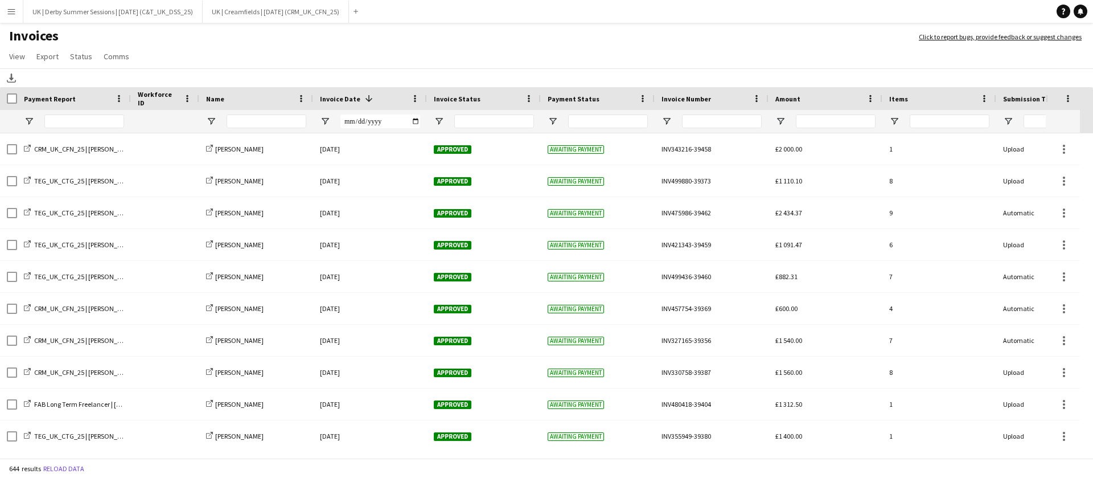
click at [17, 10] on button "Menu" at bounding box center [11, 11] width 23 height 23
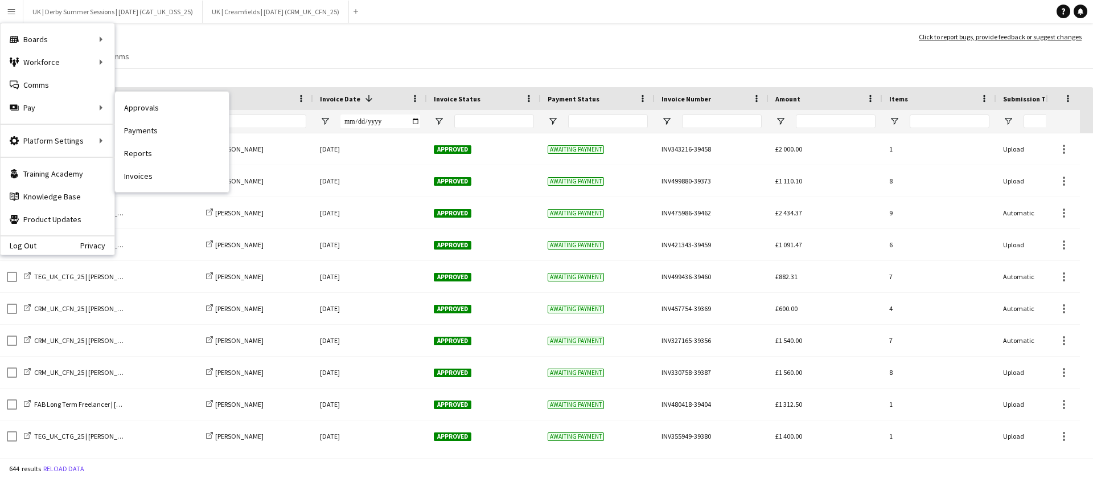
click at [137, 103] on link "Approvals" at bounding box center [172, 107] width 114 height 23
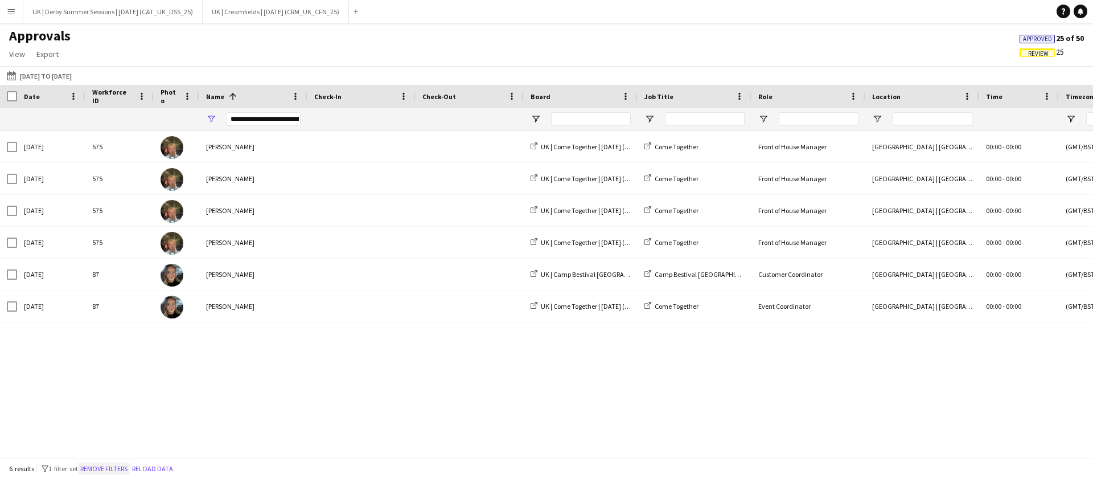
click at [120, 466] on button "Remove filters" at bounding box center [104, 468] width 52 height 13
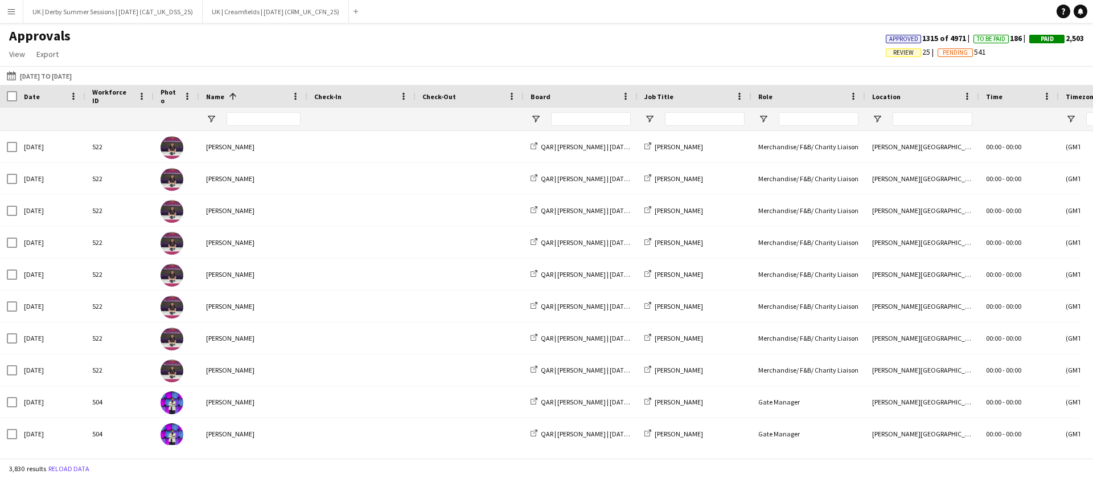
click at [902, 56] on span "Review" at bounding box center [903, 52] width 20 height 7
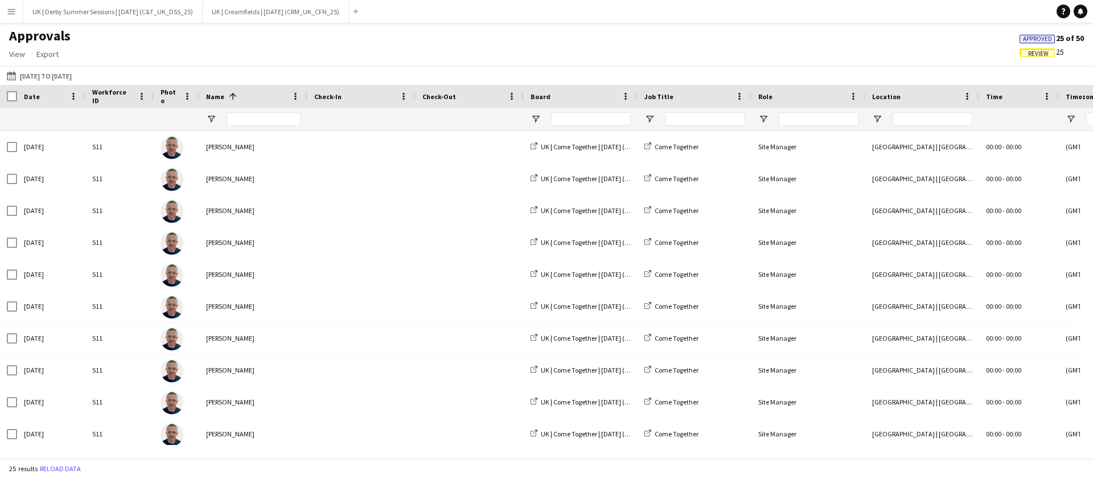
click at [216, 120] on div at bounding box center [253, 119] width 108 height 23
click at [214, 119] on span "Open Filter Menu" at bounding box center [211, 119] width 10 height 10
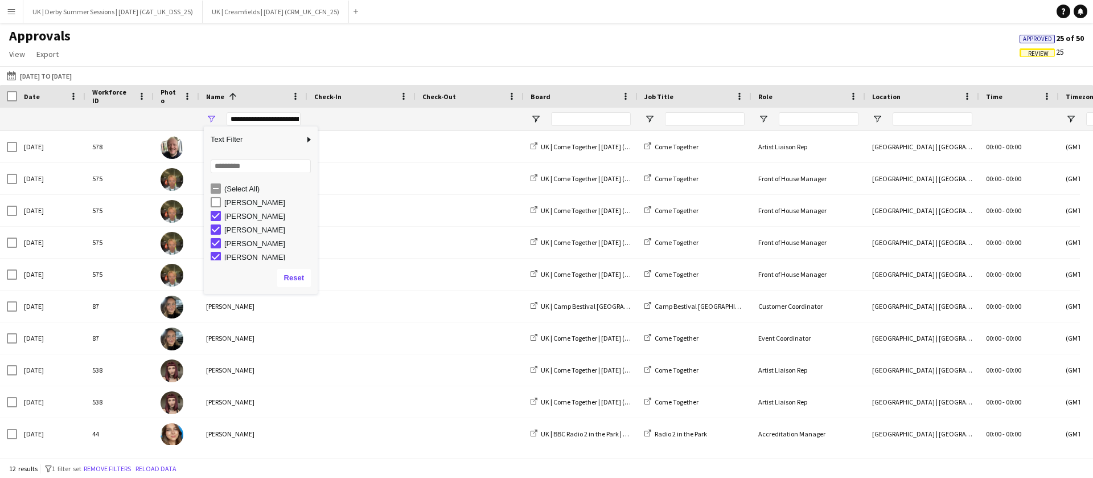
scroll to position [31, 0]
type input "**********"
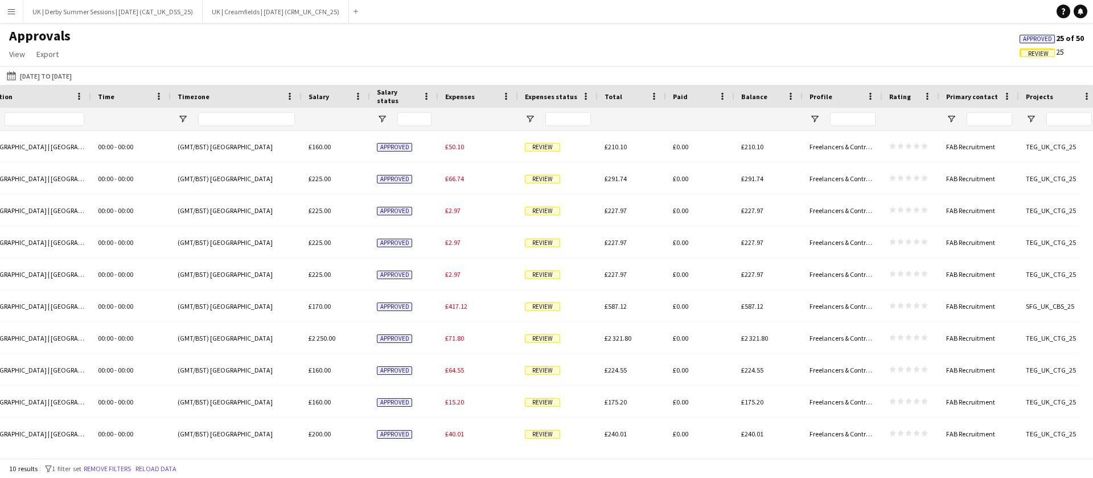
scroll to position [0, 986]
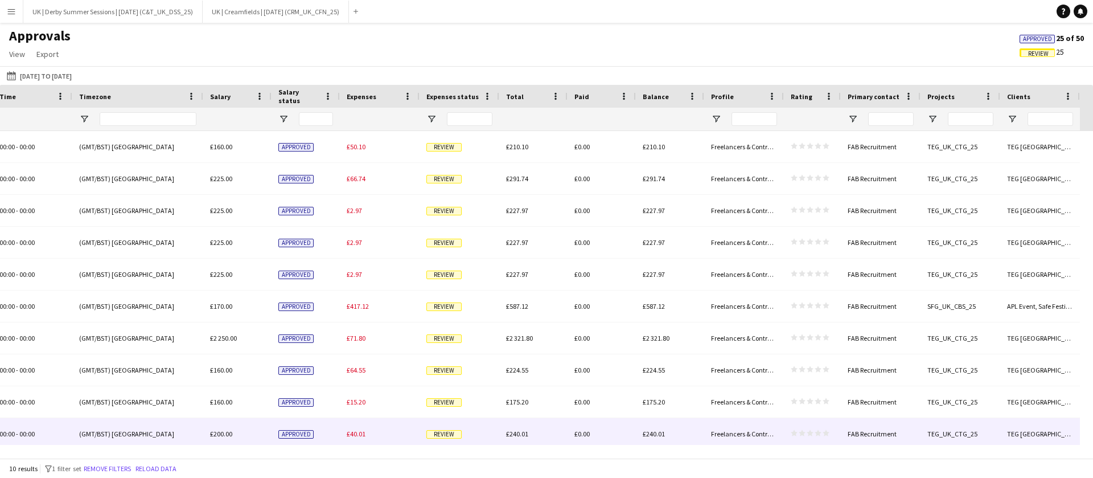
click at [364, 433] on span "£40.01" at bounding box center [356, 433] width 19 height 9
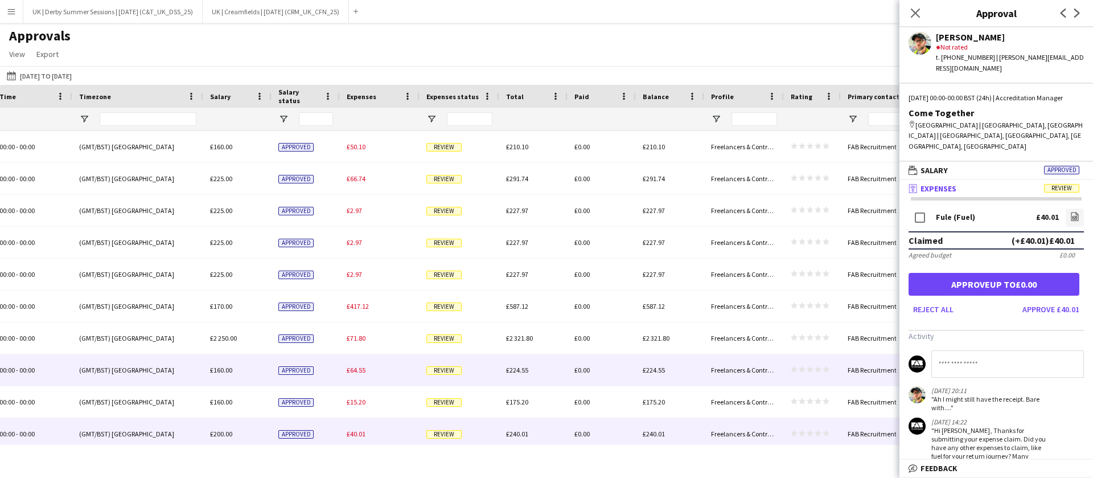
click at [357, 372] on span "£64.55" at bounding box center [356, 369] width 19 height 9
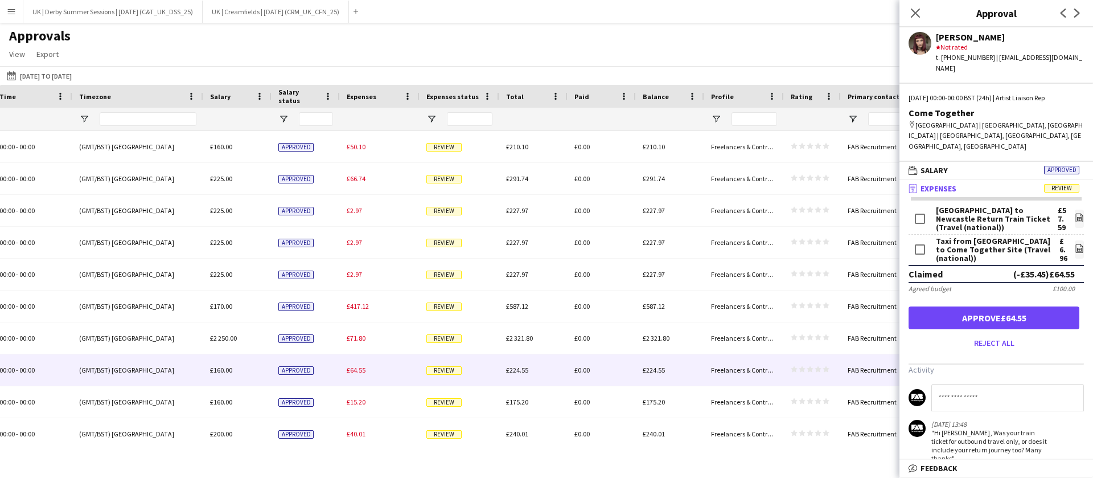
scroll to position [38, 0]
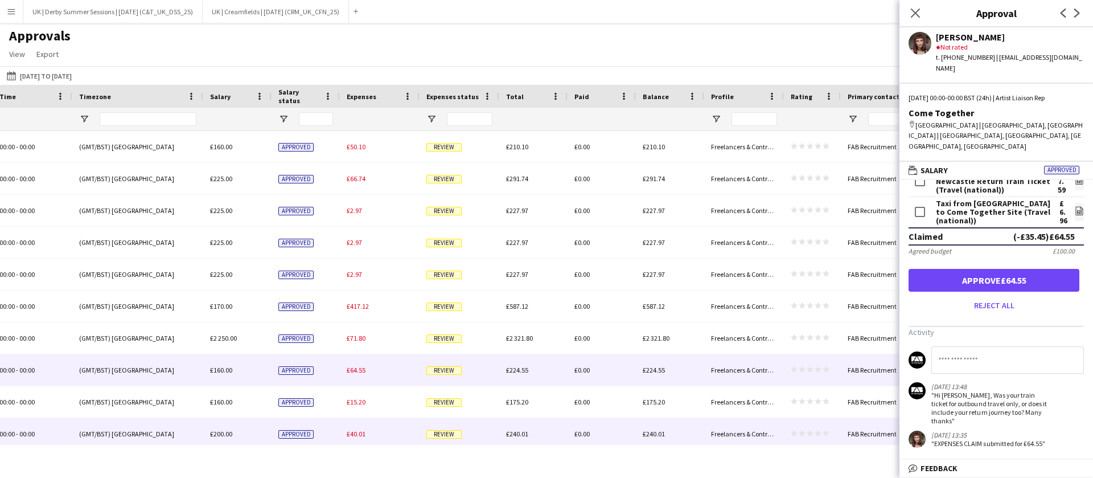
click at [363, 437] on span "£40.01" at bounding box center [356, 433] width 19 height 9
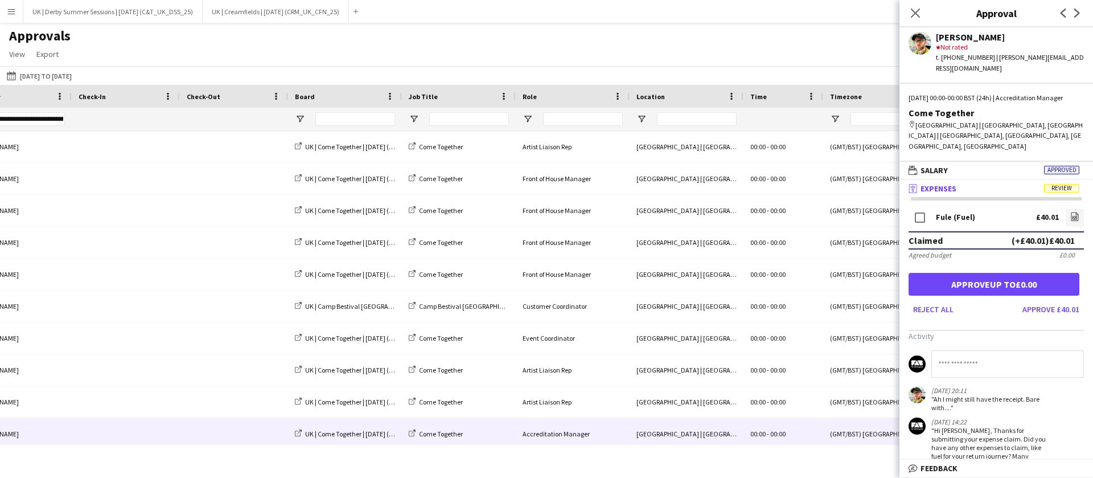
scroll to position [0, 0]
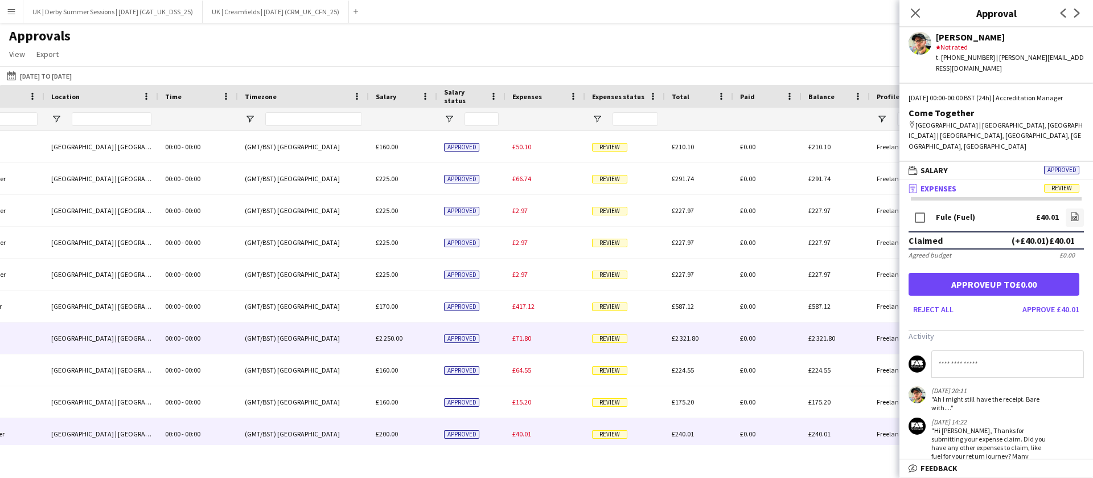
click at [528, 345] on div "£71.80" at bounding box center [545, 337] width 80 height 31
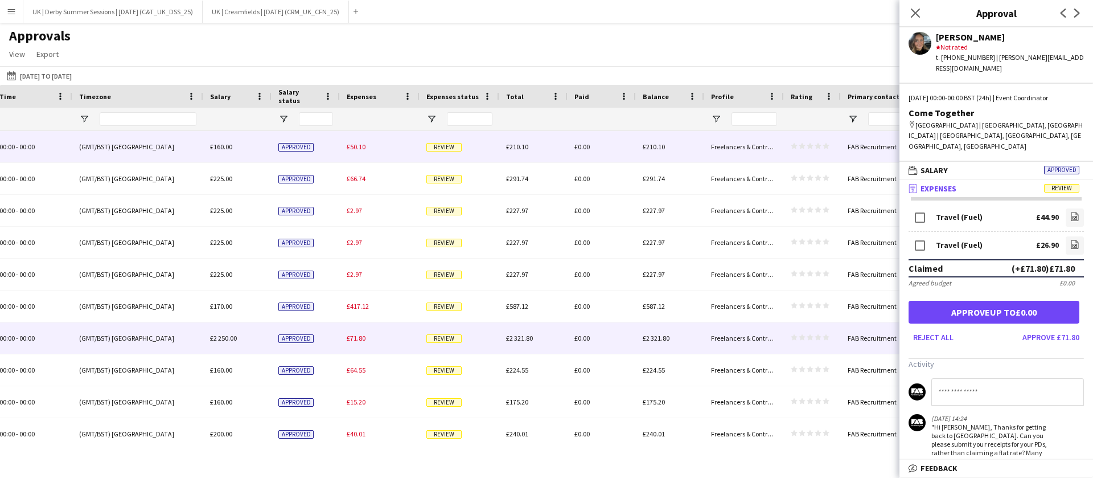
click at [364, 145] on span "£50.10" at bounding box center [356, 146] width 19 height 9
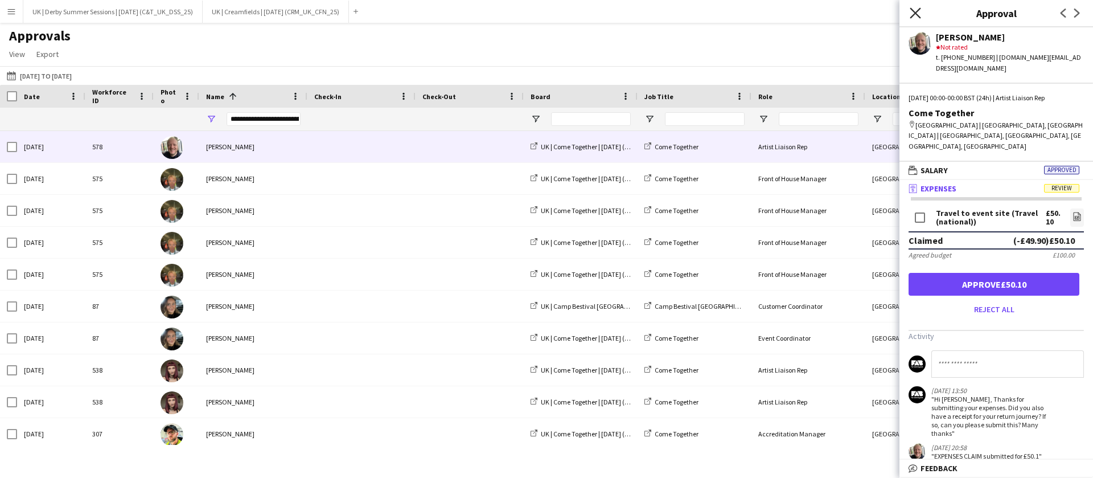
click at [915, 11] on icon at bounding box center [915, 12] width 11 height 11
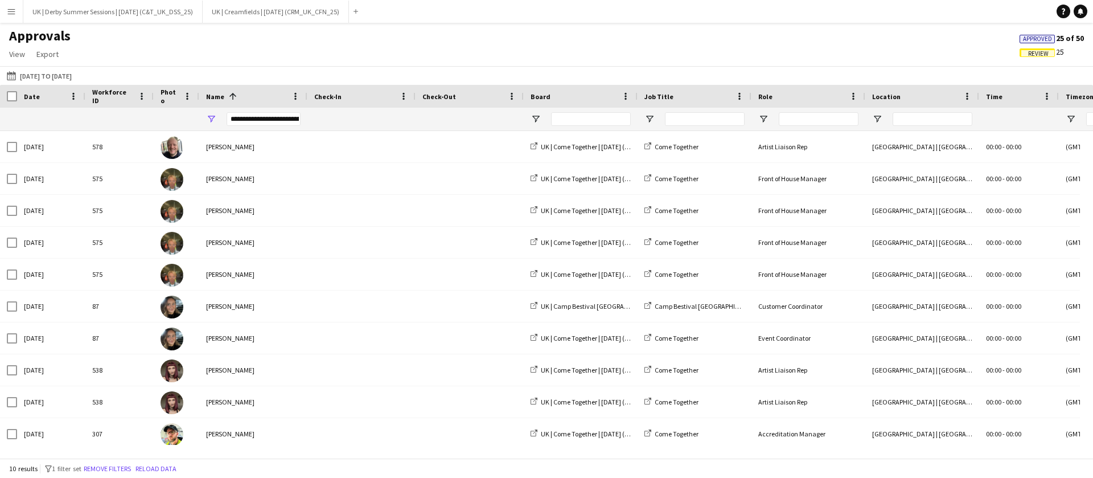
click at [0, 6] on button "Menu" at bounding box center [11, 11] width 23 height 23
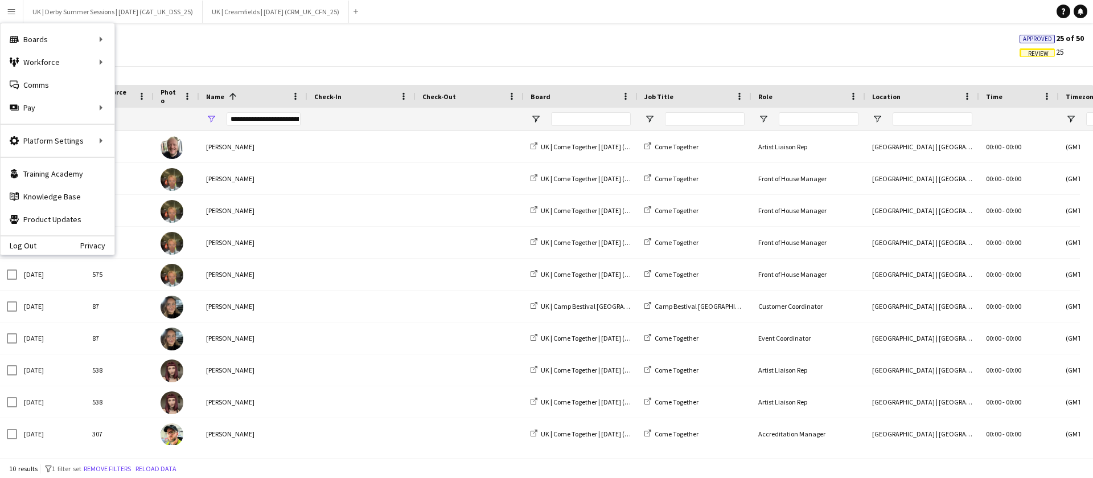
click at [7, 10] on app-icon "Menu" at bounding box center [11, 11] width 9 height 9
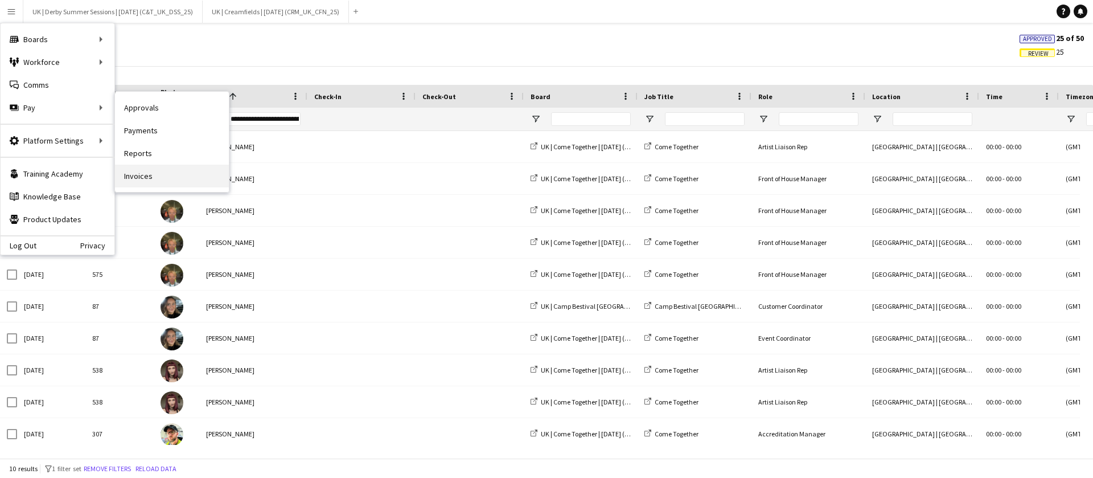
click at [162, 172] on link "Invoices" at bounding box center [172, 175] width 114 height 23
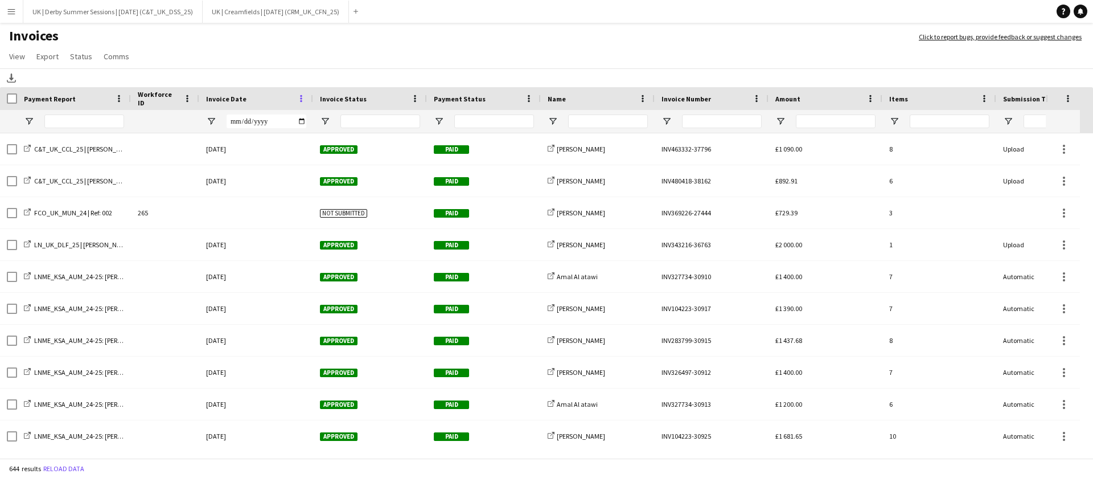
click at [303, 96] on span at bounding box center [301, 98] width 10 height 10
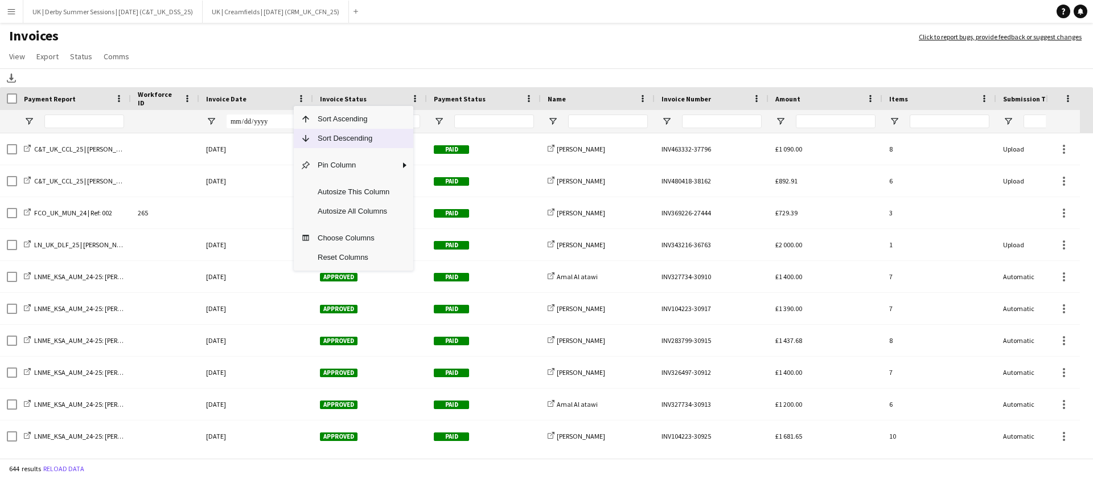
click at [347, 147] on span "Sort Descending" at bounding box center [353, 138] width 85 height 19
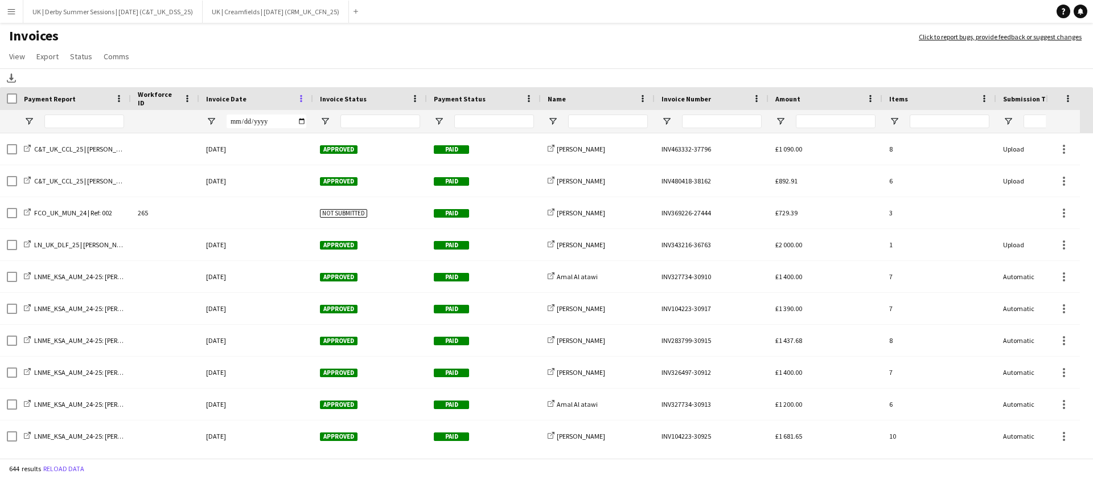
click at [299, 96] on span at bounding box center [301, 98] width 10 height 10
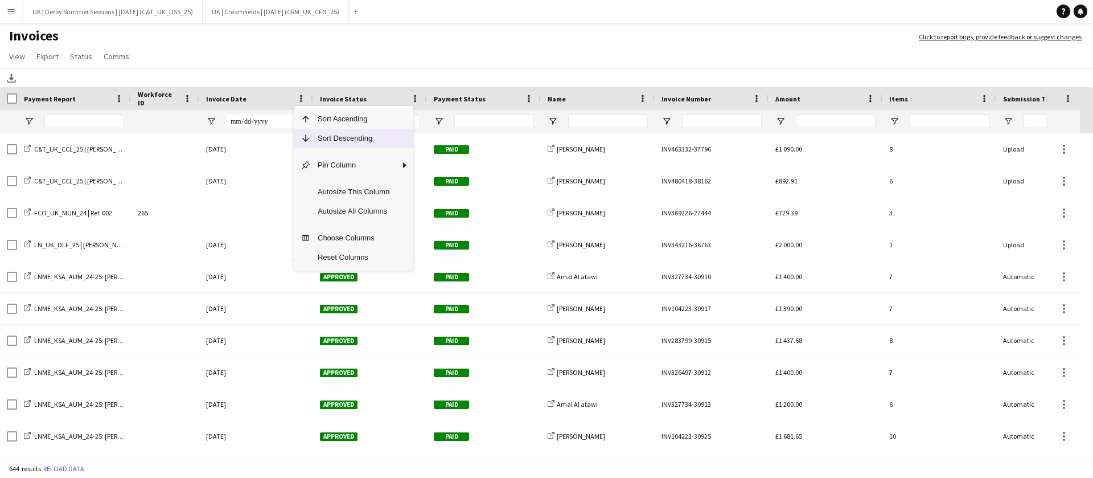
click at [316, 130] on span "Sort Descending" at bounding box center [353, 138] width 85 height 19
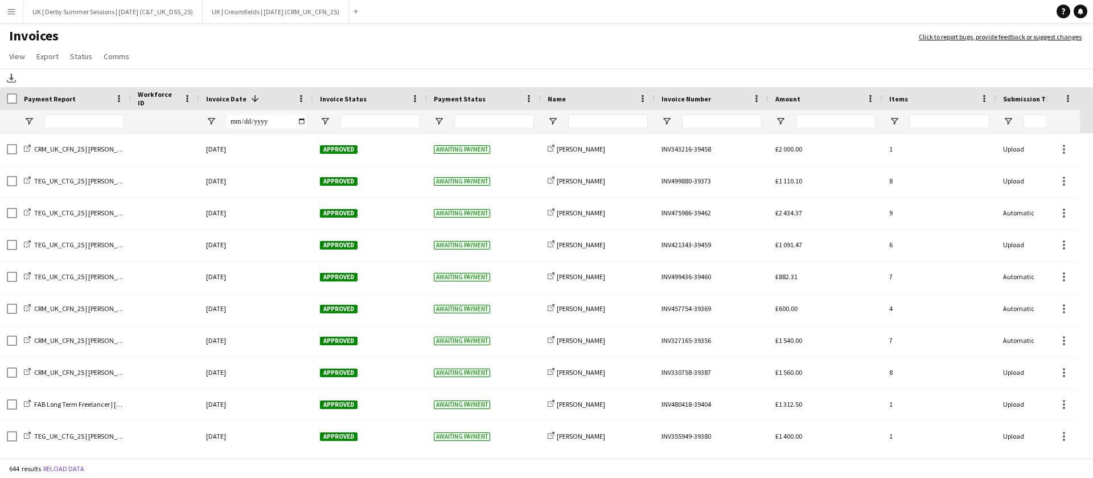
click at [5, 5] on button "Menu" at bounding box center [11, 11] width 23 height 23
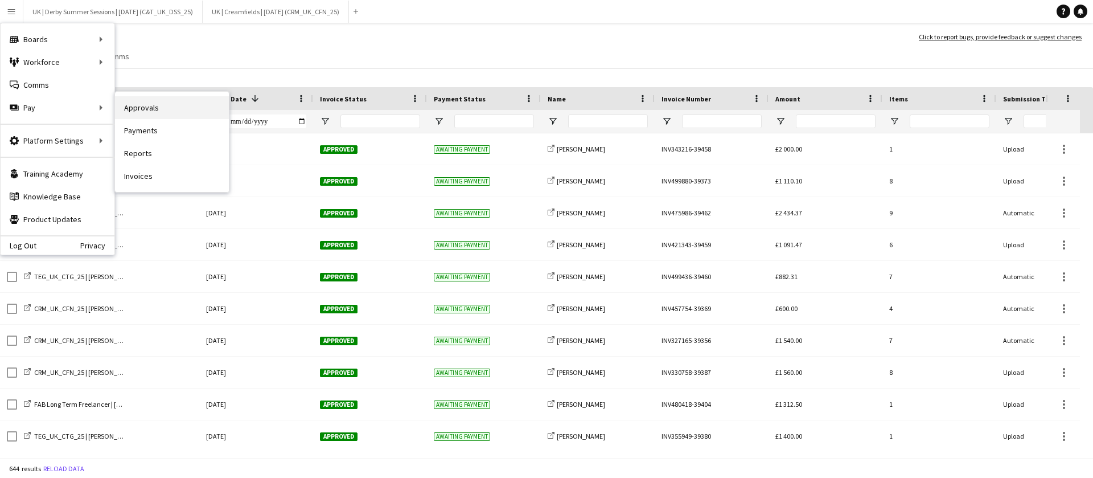
click at [148, 104] on link "Approvals" at bounding box center [172, 107] width 114 height 23
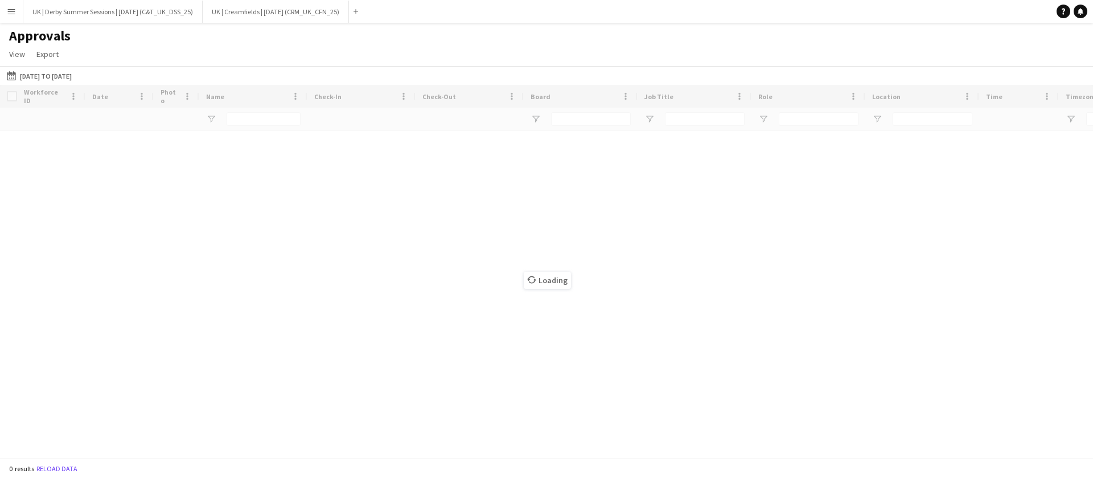
type input "**********"
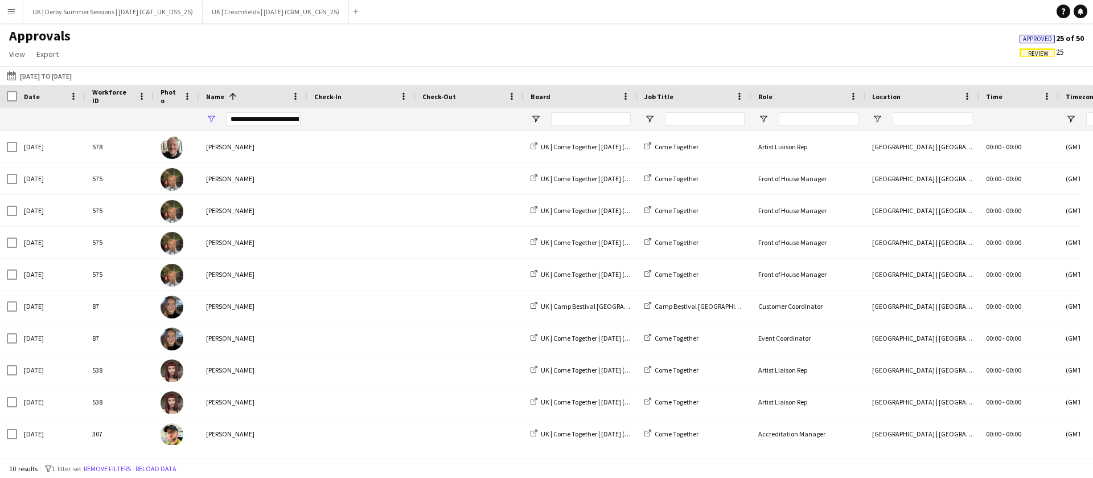
click at [216, 114] on div "**********" at bounding box center [253, 119] width 108 height 23
click at [213, 120] on span "Open Filter Menu" at bounding box center [211, 119] width 10 height 10
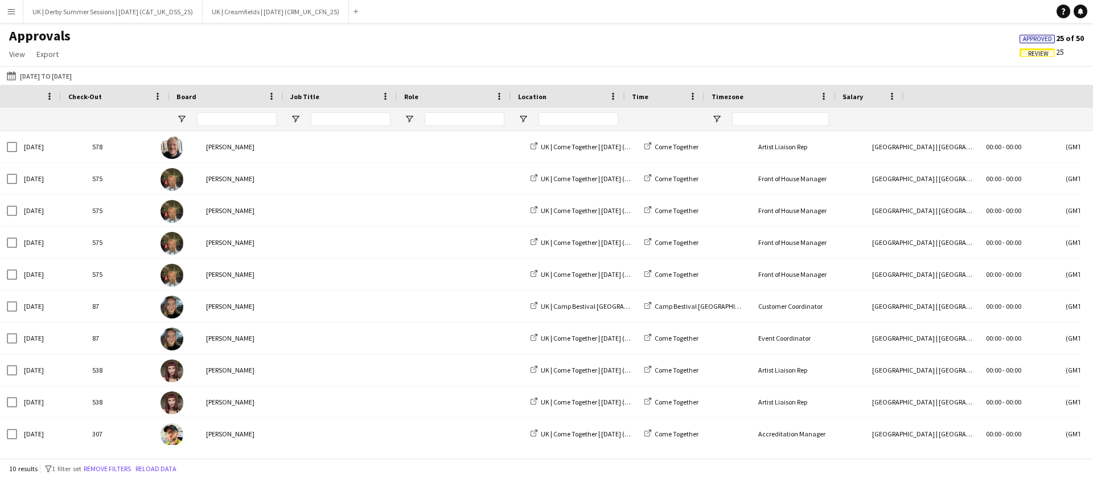
scroll to position [0, 966]
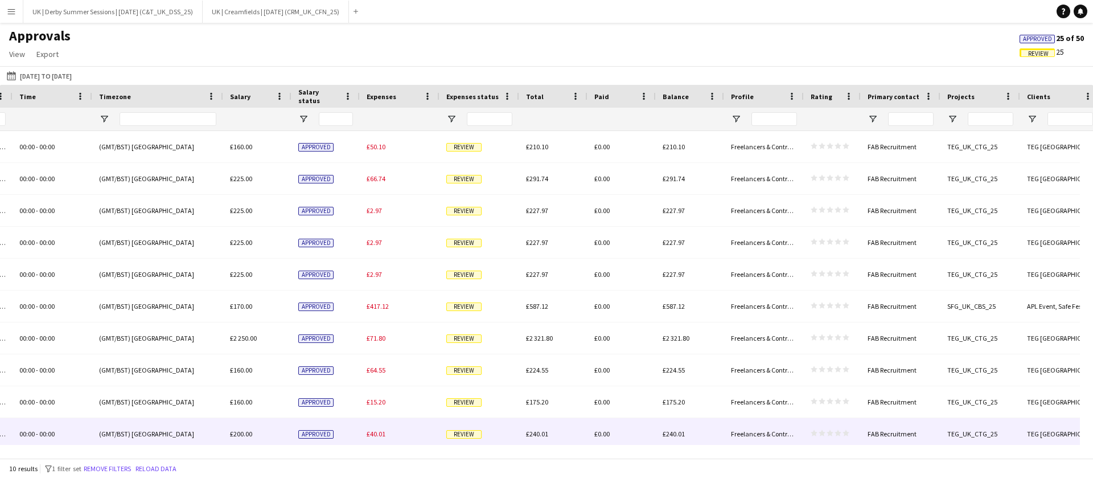
click at [367, 430] on span "£40.01" at bounding box center [376, 433] width 19 height 9
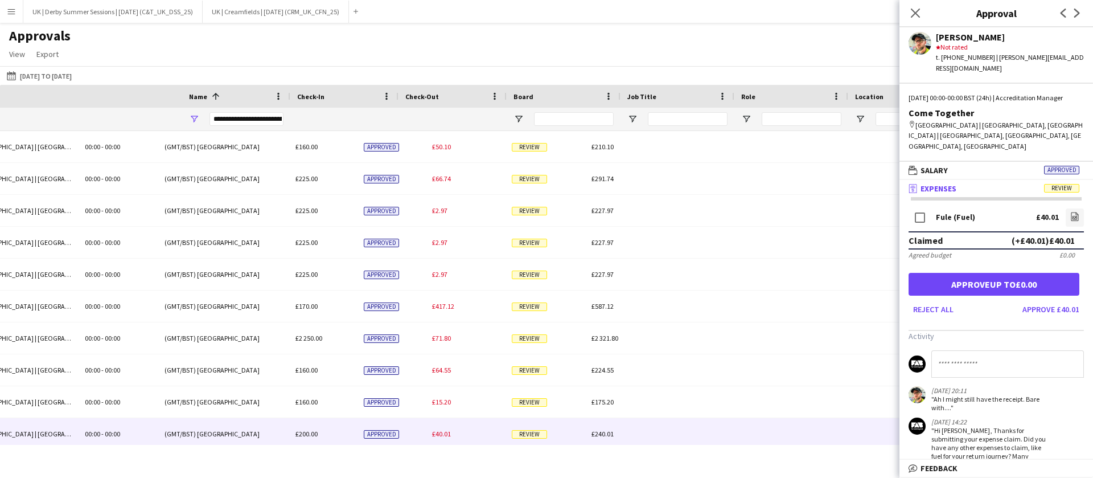
scroll to position [0, 0]
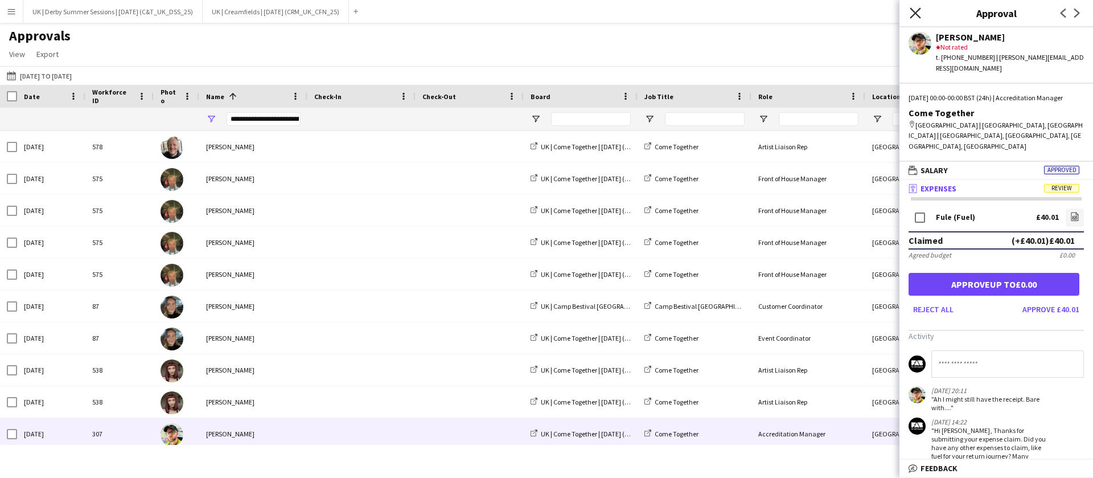
click at [917, 11] on icon at bounding box center [915, 12] width 11 height 11
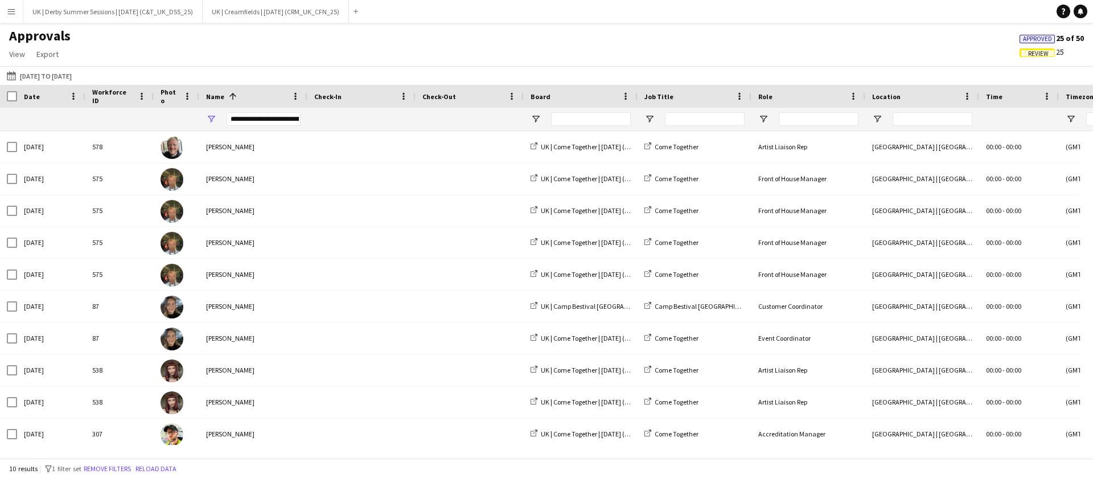
click at [12, 11] on app-icon "Menu" at bounding box center [11, 11] width 9 height 9
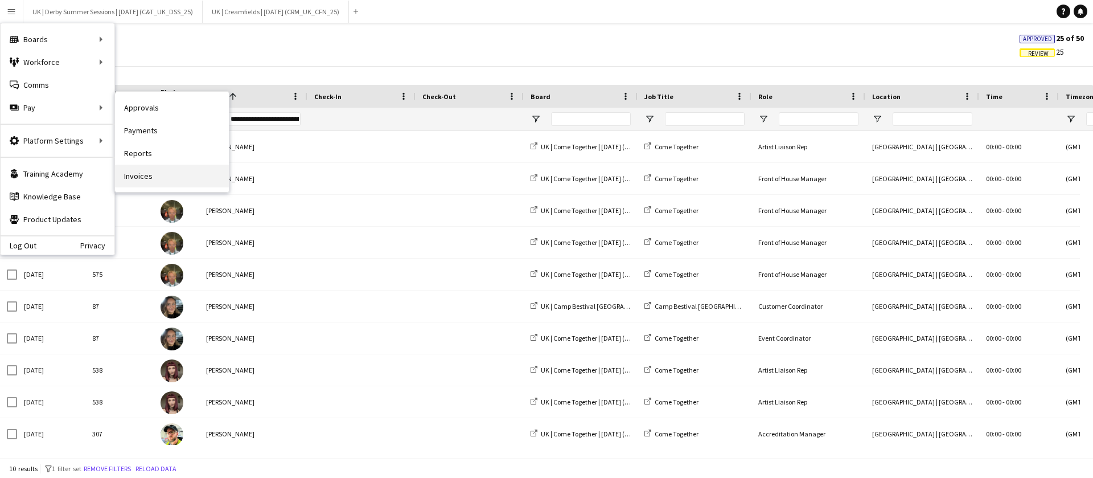
click at [139, 172] on link "Invoices" at bounding box center [172, 175] width 114 height 23
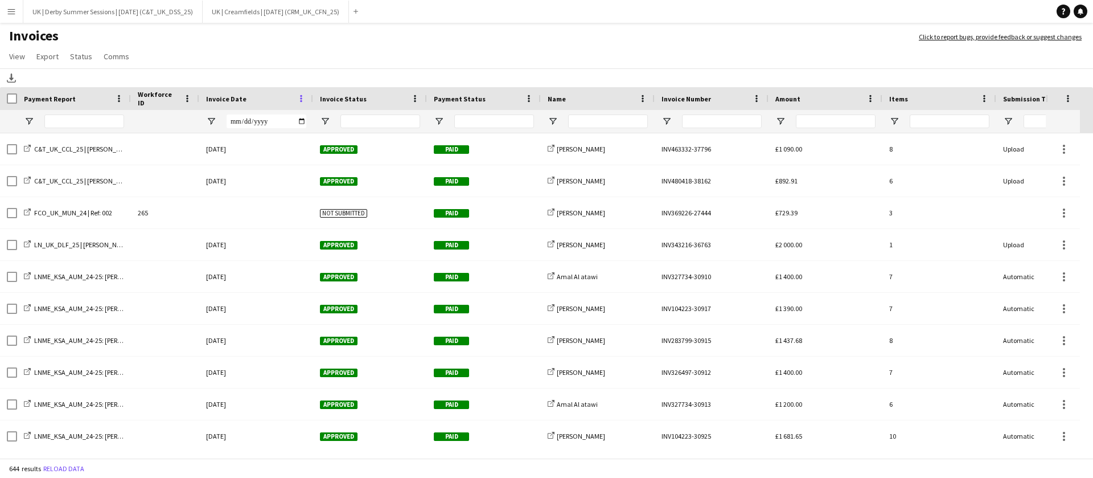
click at [301, 97] on span at bounding box center [301, 98] width 10 height 10
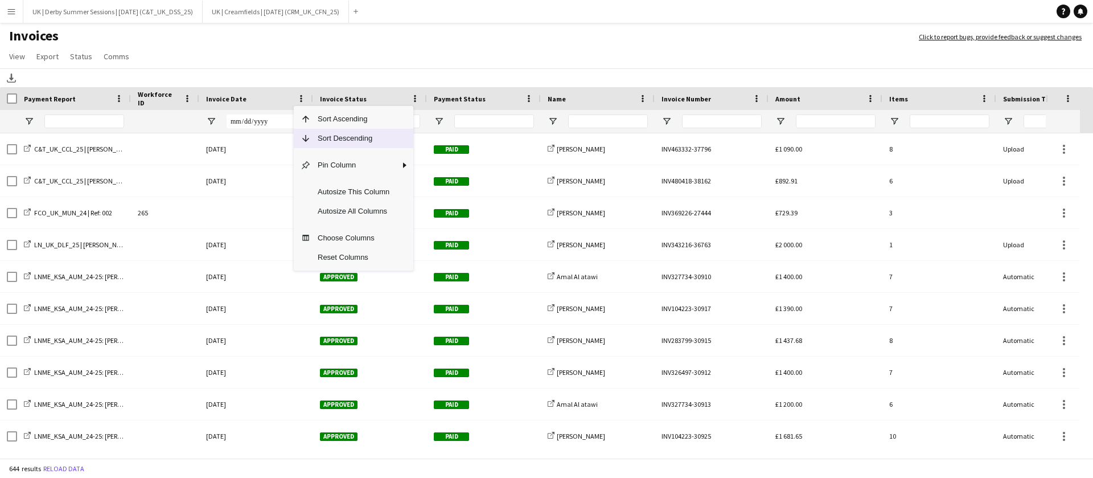
click at [355, 142] on span "Sort Descending" at bounding box center [353, 138] width 85 height 19
